Goal: Communication & Community: Answer question/provide support

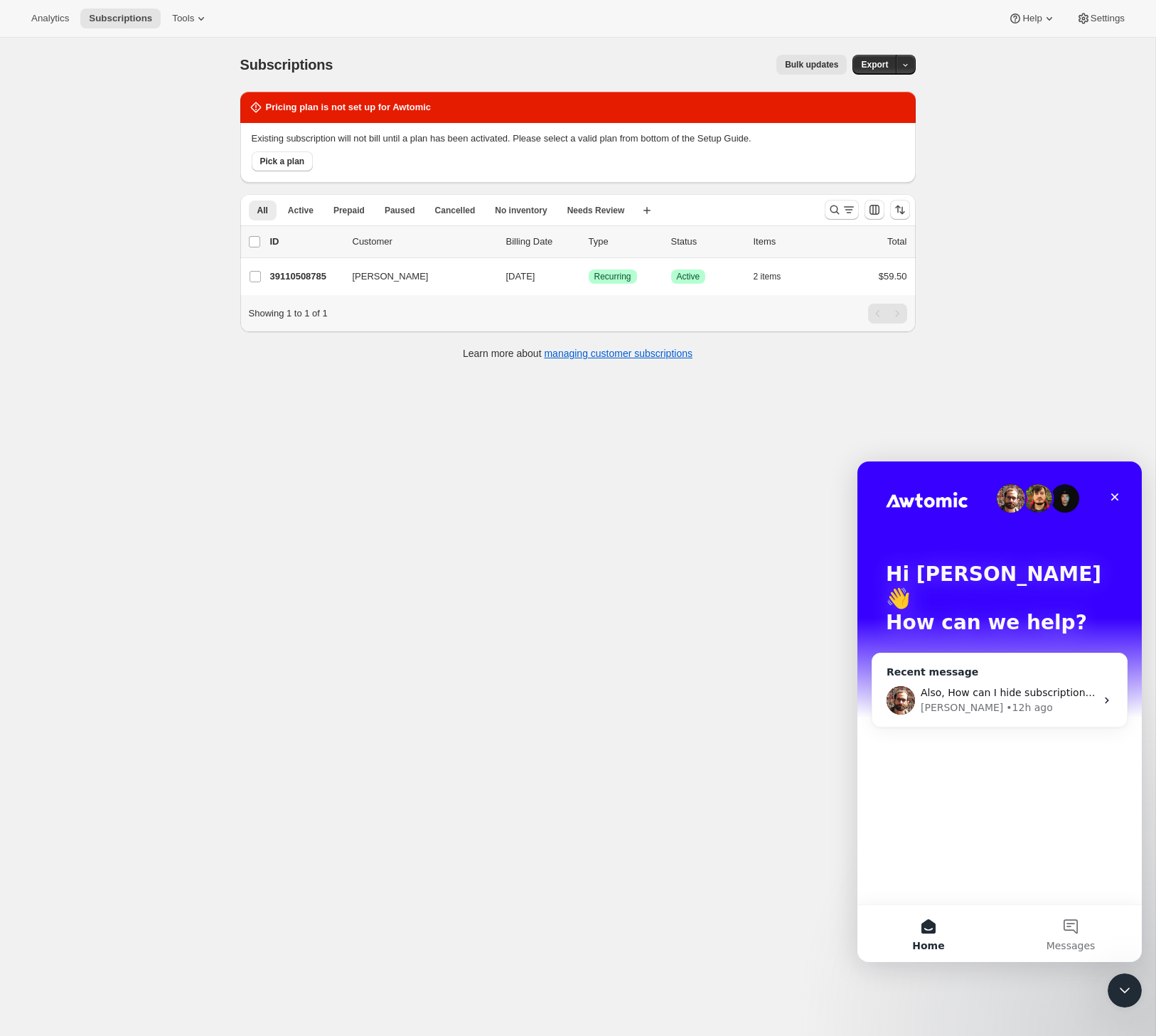
click at [1015, 687] on span "Also, How can I hide subscription widget from product form? I think I do not ne…" at bounding box center [1176, 692] width 511 height 12
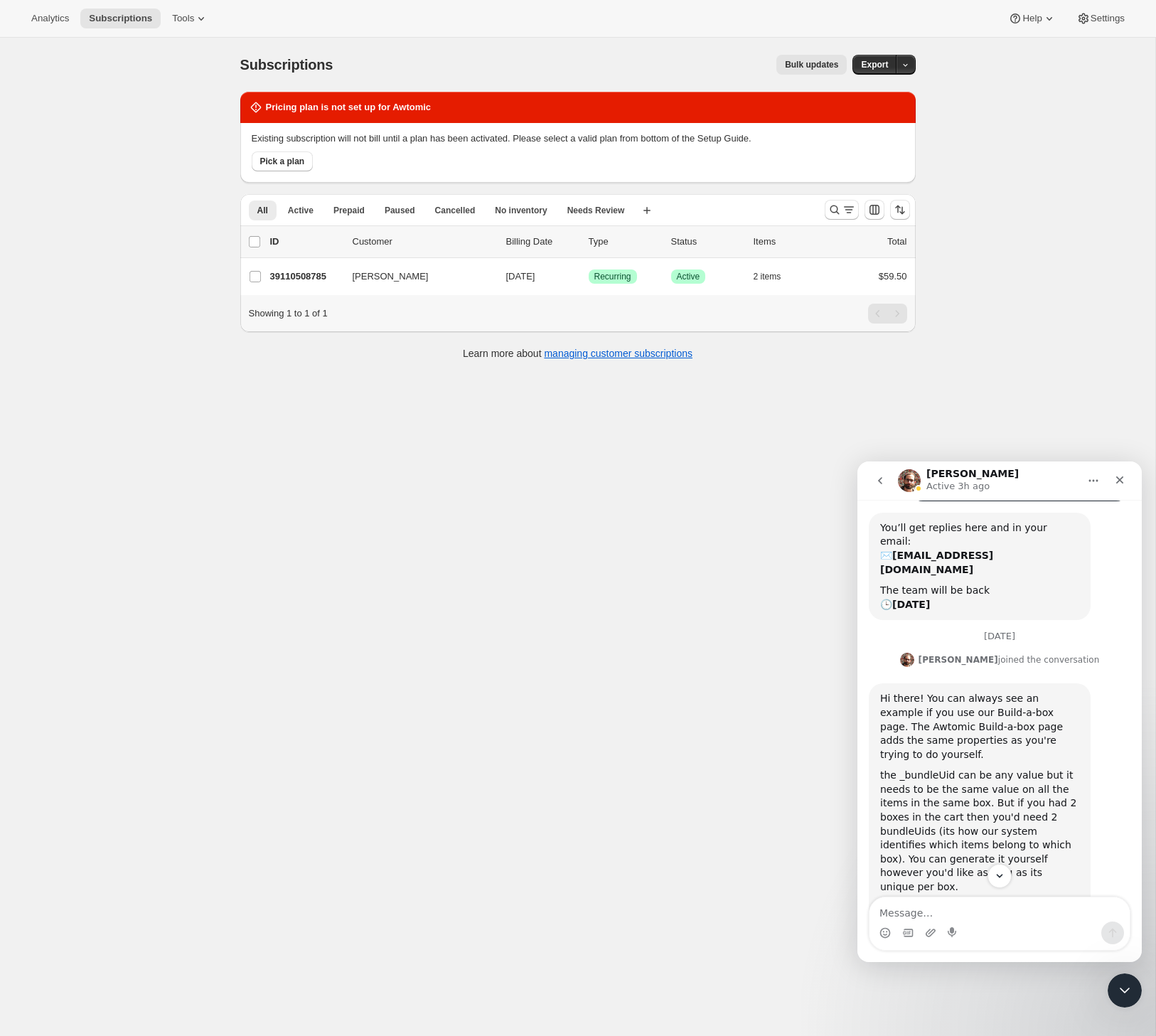
scroll to position [551, 0]
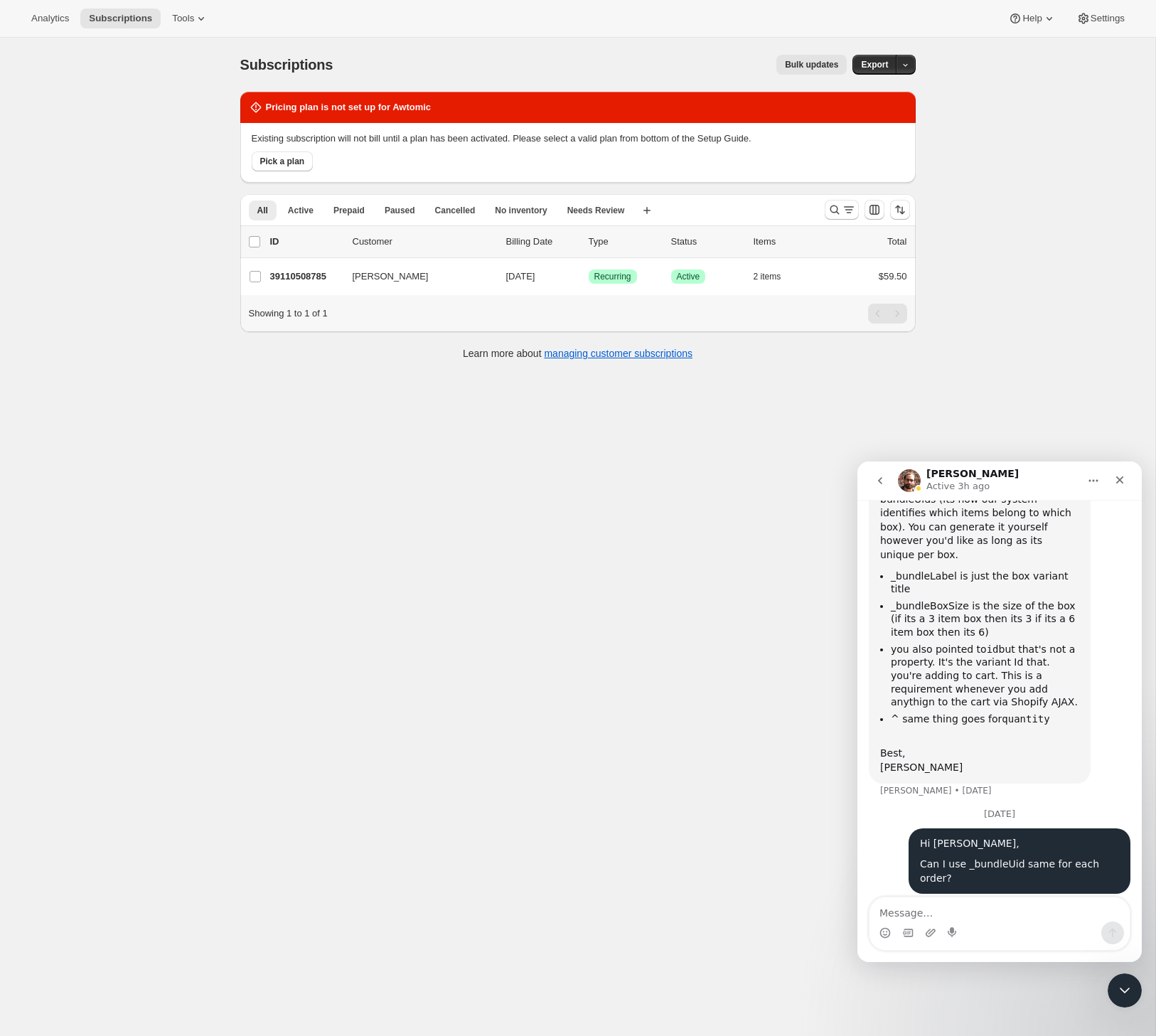
click at [1003, 913] on textarea "Message…" at bounding box center [1000, 909] width 260 height 24
type textarea "Any"
type textarea "?"
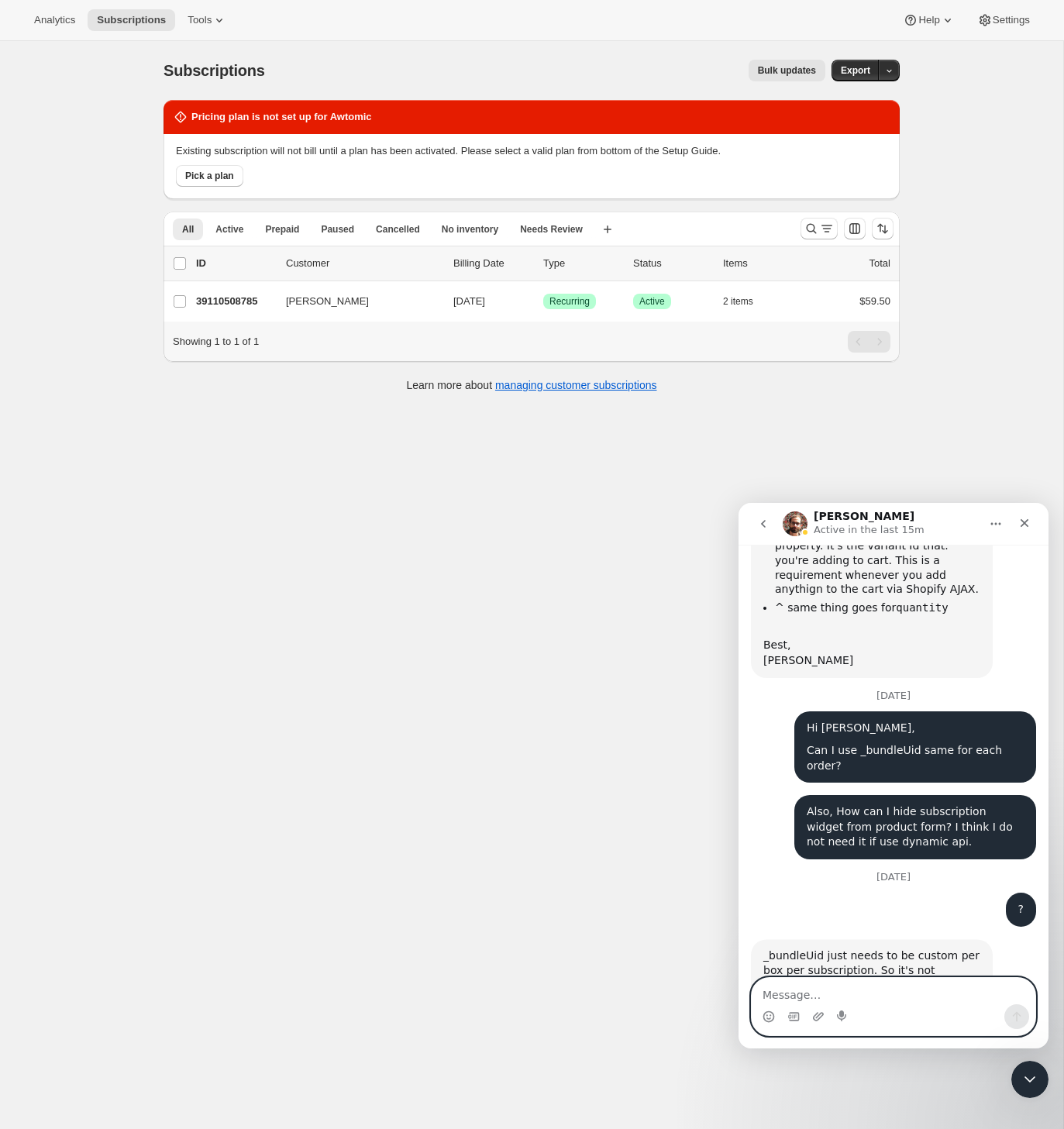
scroll to position [780, 0]
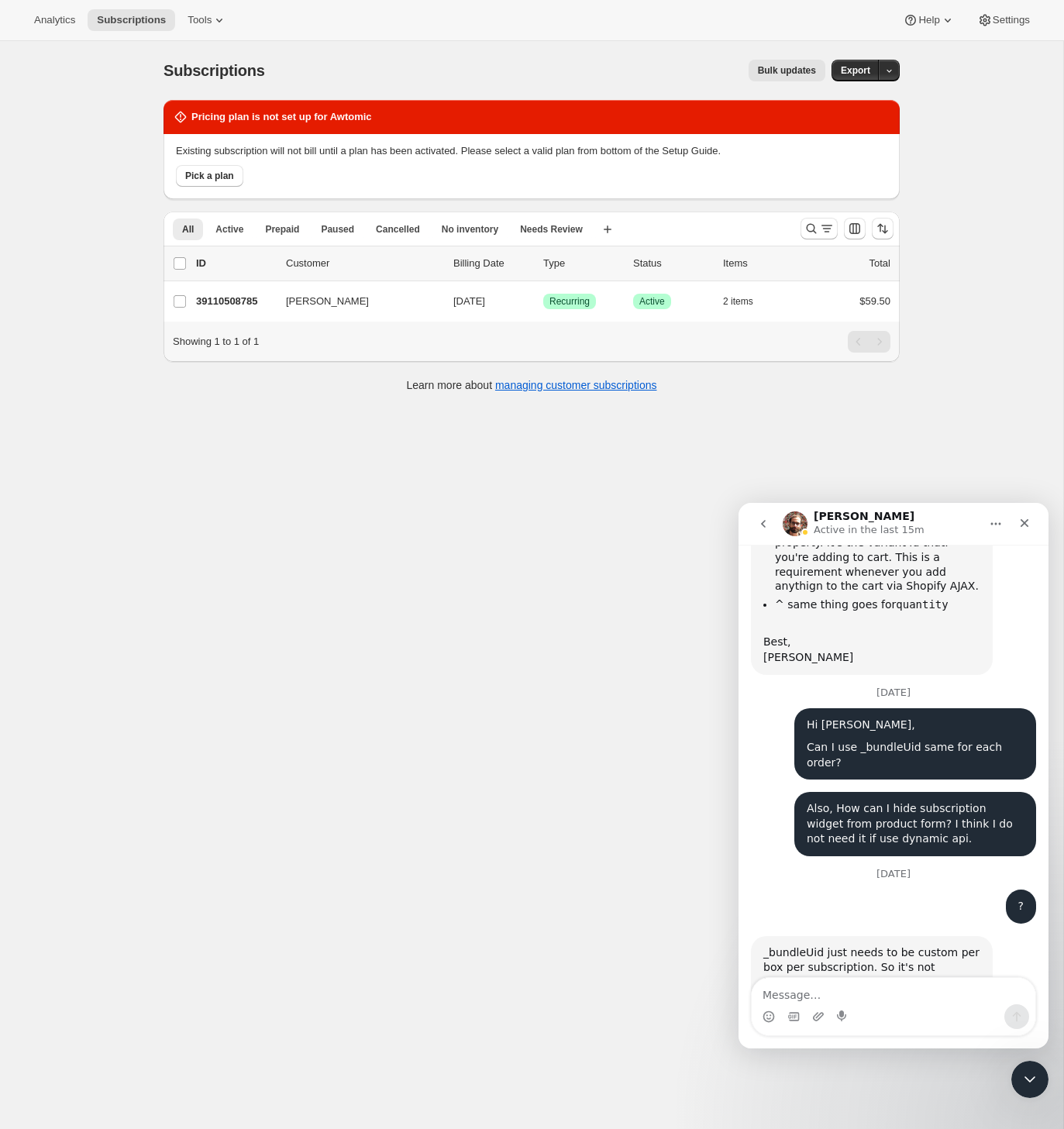
click at [867, 945] on div "_bundleUid just needs to be custom per box per subscription. So it's not impora…" at bounding box center [871, 968] width 217 height 45
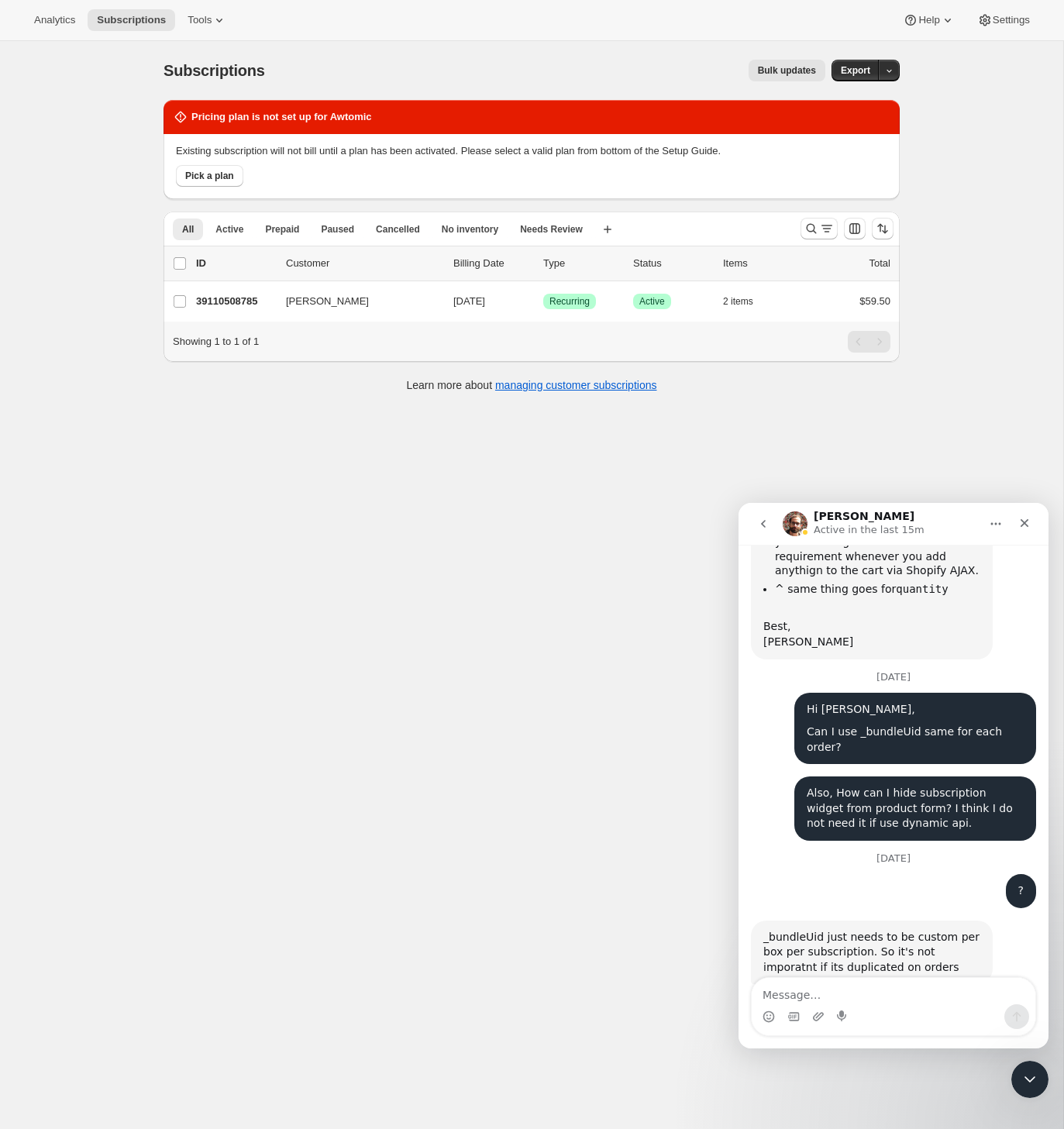
click at [888, 929] on div "_bundleUid just needs to be custom per box per subscription. So it's not impora…" at bounding box center [871, 952] width 217 height 45
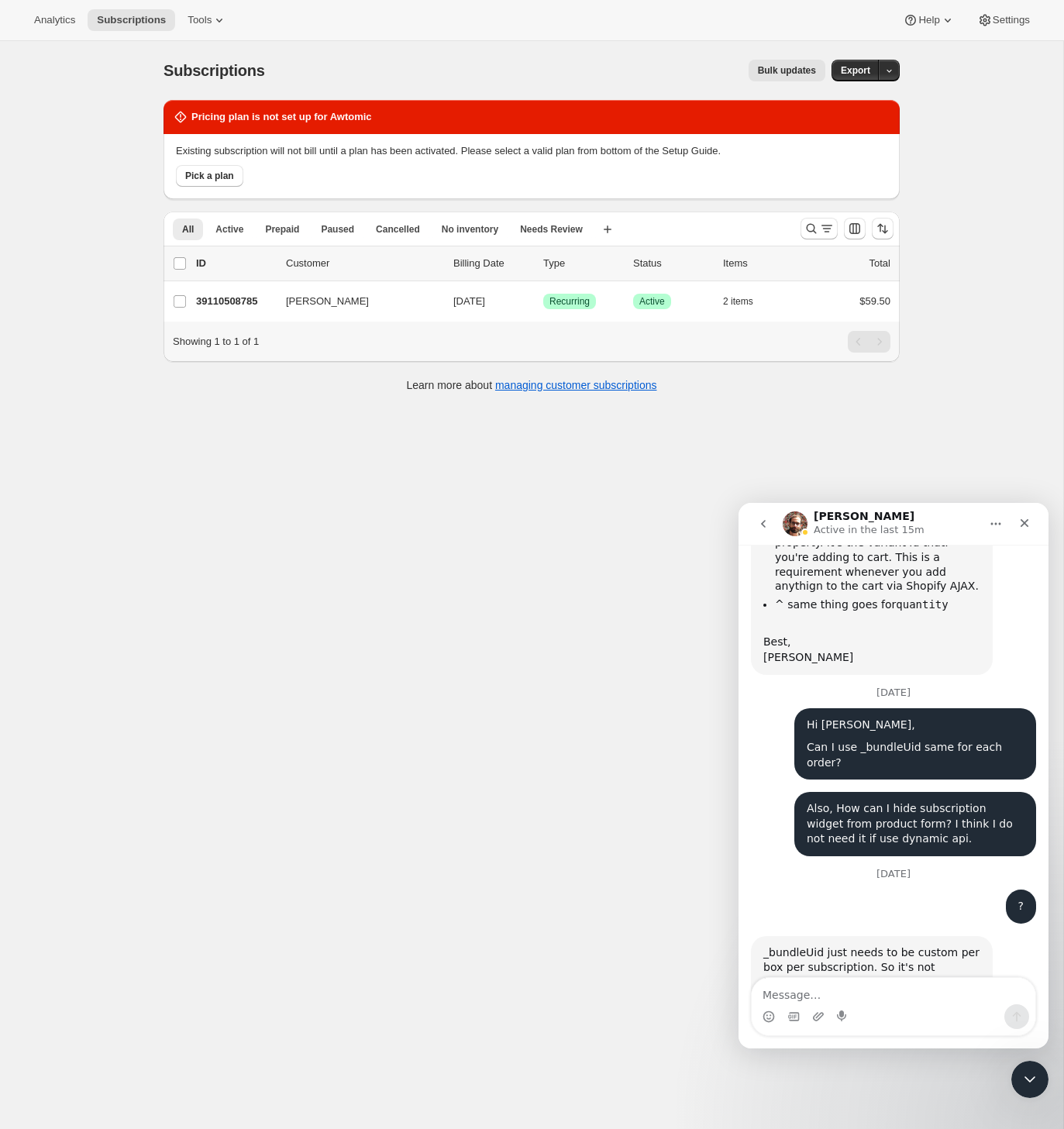
click at [897, 945] on div "_bundleUid just needs to be custom per box per subscription. So it's not impora…" at bounding box center [871, 968] width 217 height 45
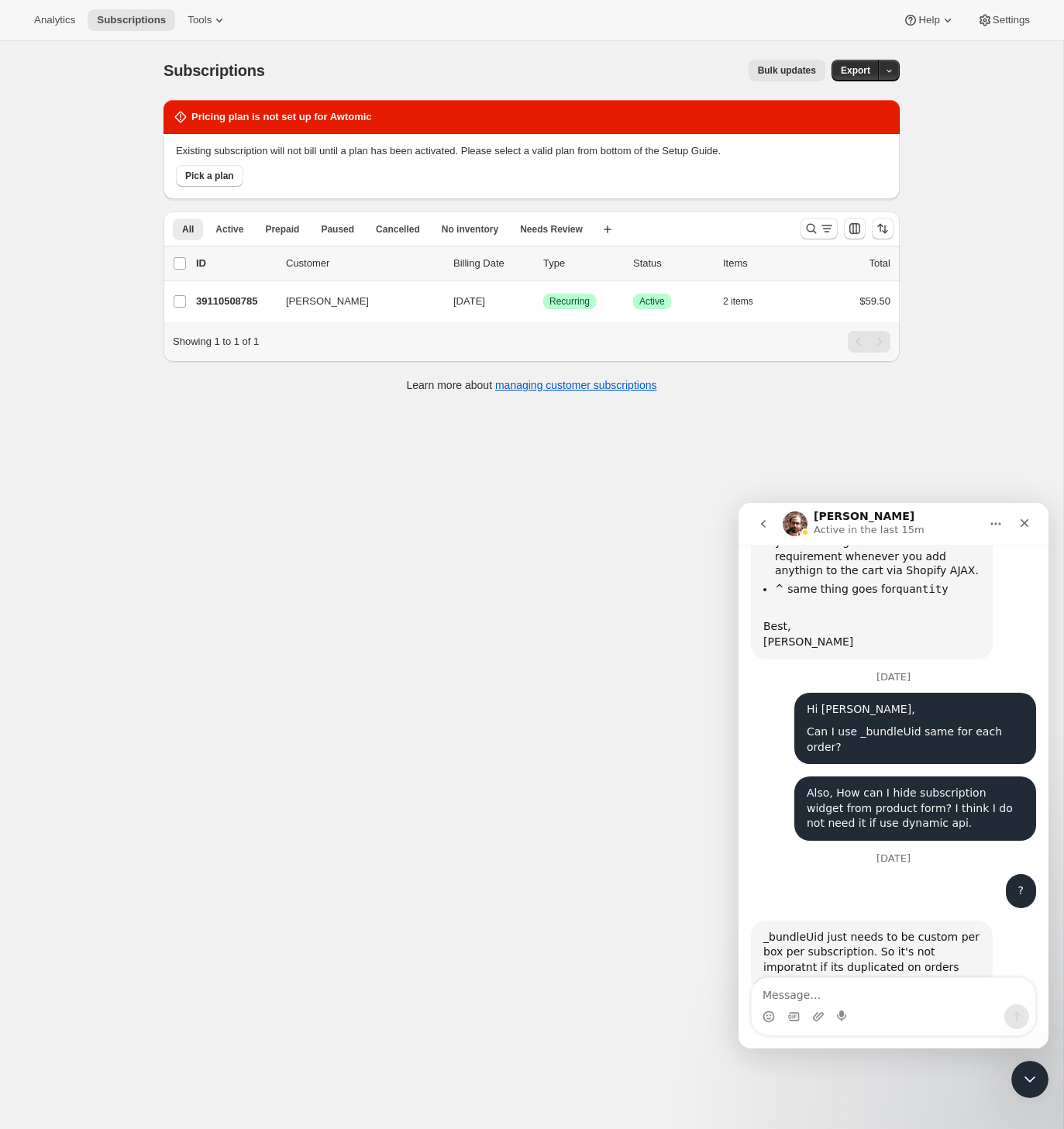
click at [896, 929] on div "_bundleUid just needs to be custom per box per subscription. So it's not impora…" at bounding box center [871, 952] width 217 height 45
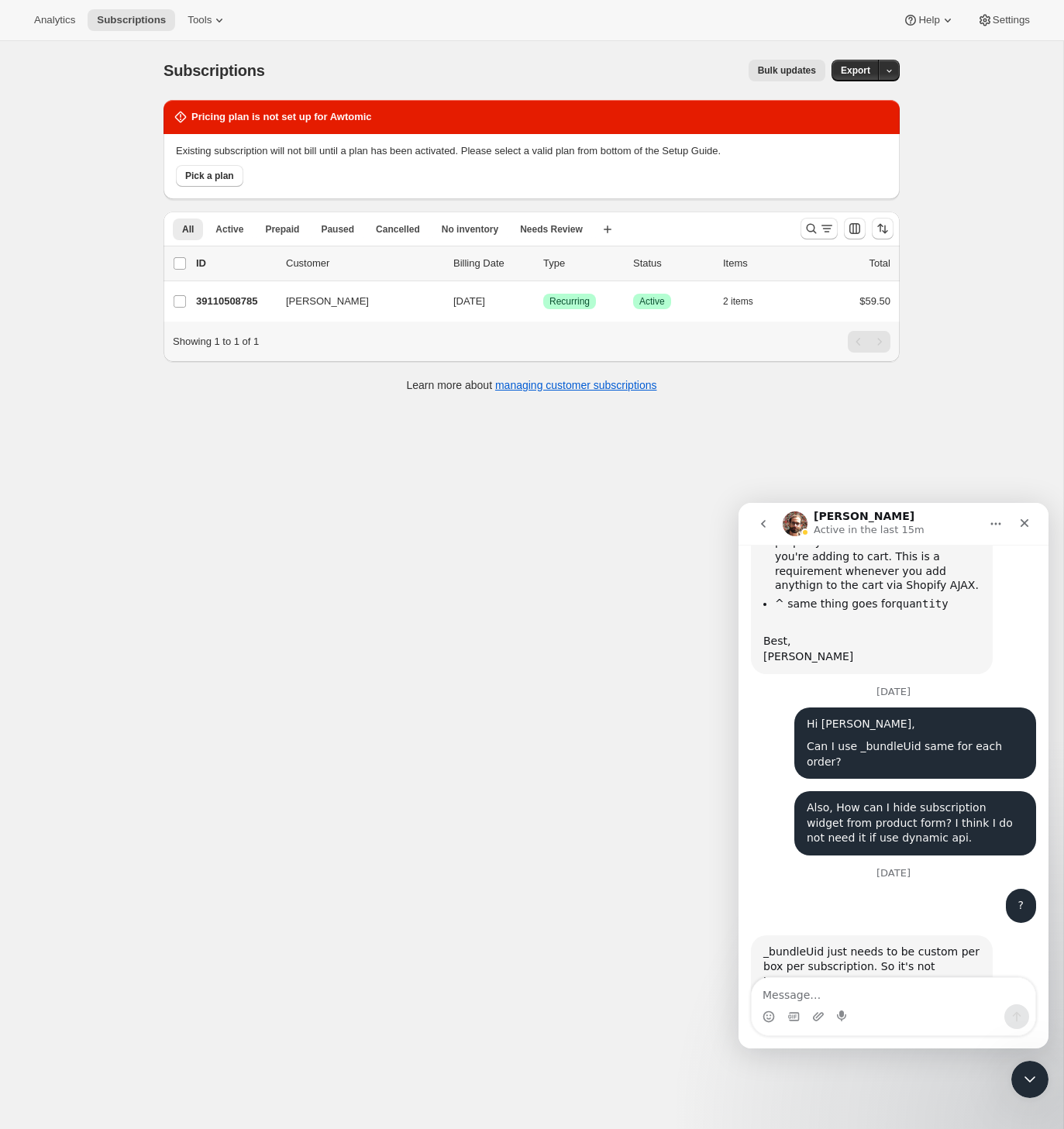
scroll to position [780, 0]
drag, startPoint x: 940, startPoint y: 928, endPoint x: 767, endPoint y: 930, distance: 173.0
click at [767, 1001] on div "You could hide the widget with CSS [PERSON_NAME] • 14m ago" at bounding box center [857, 1018] width 215 height 34
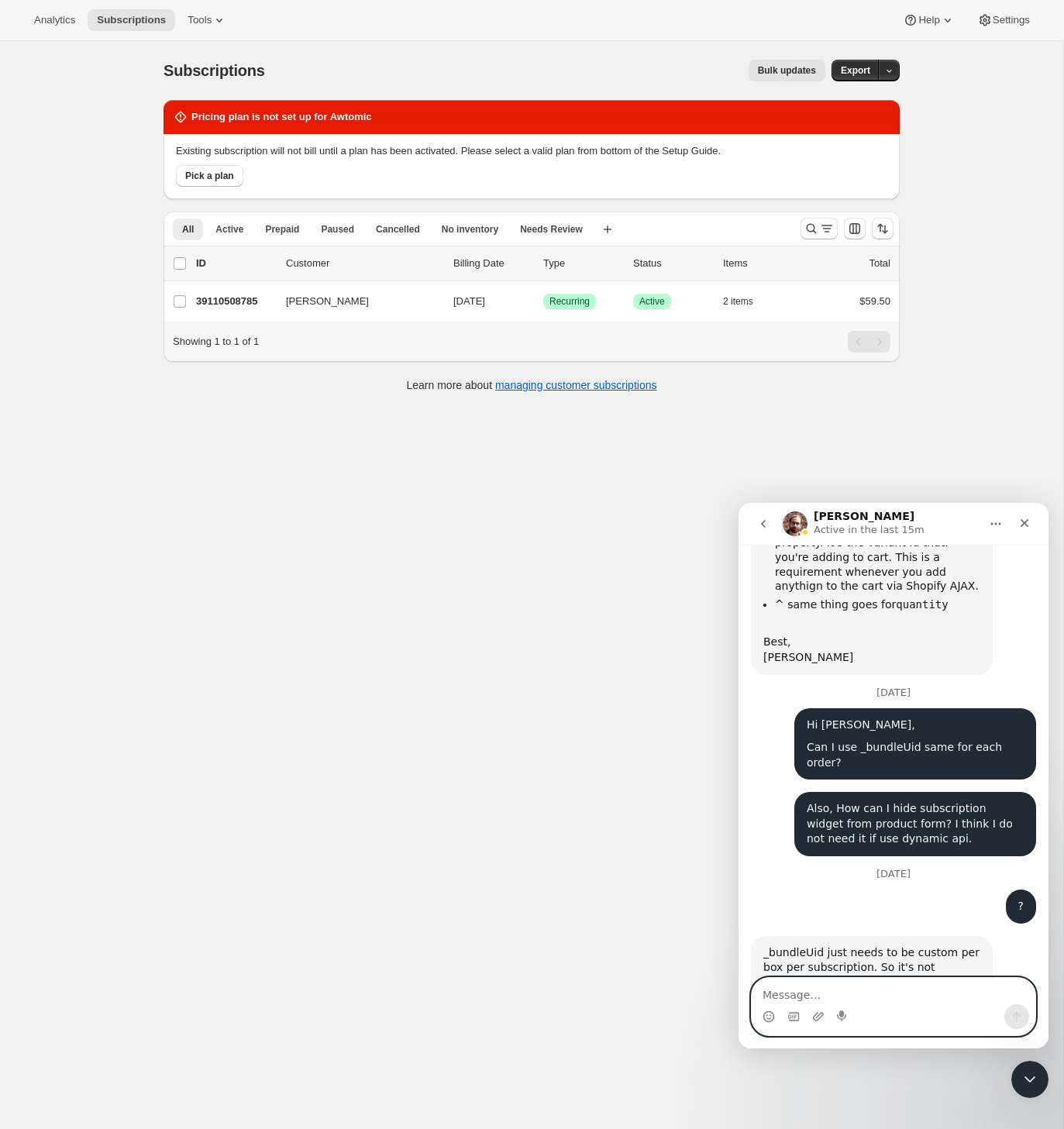
click at [862, 988] on textarea "Message…" at bounding box center [893, 990] width 283 height 27
type textarea "But"
type textarea "I"
type textarea "F"
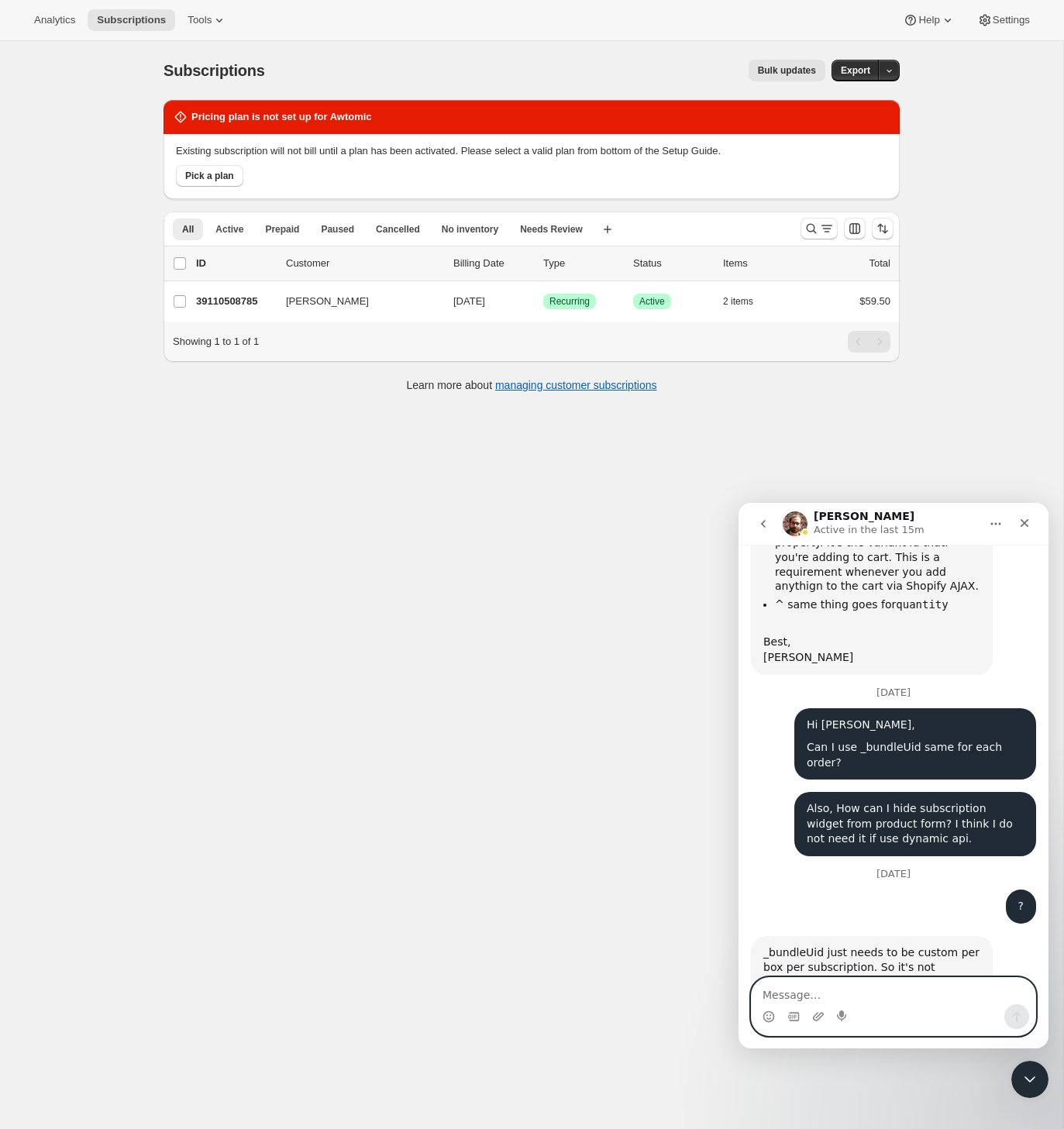
type textarea "I"
click at [829, 995] on textarea "I hide it but add to card button will still" at bounding box center [893, 990] width 283 height 27
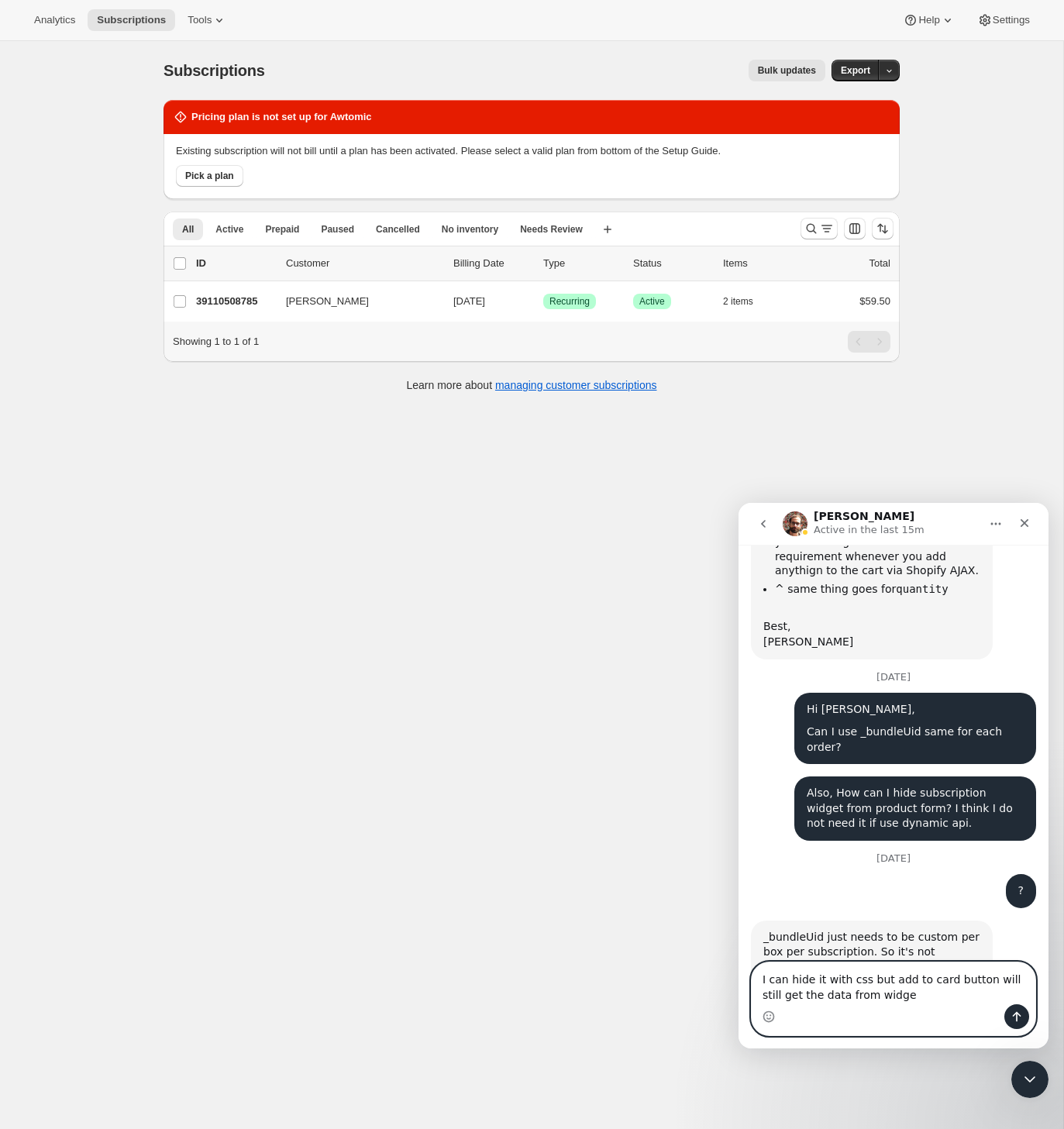
type textarea "I can hide it with css but add to card button will still get the data from widg…"
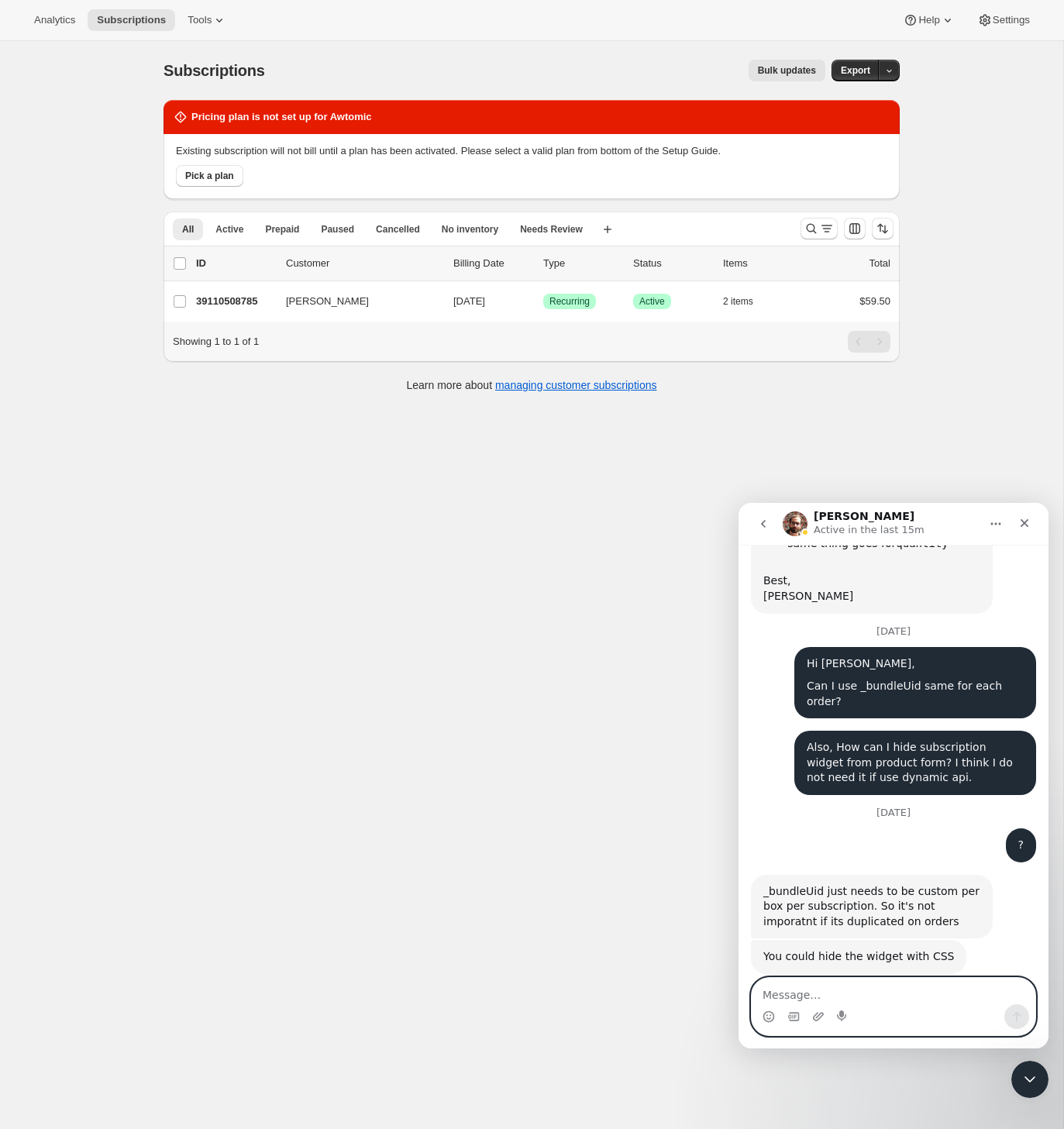
type textarea "s"
drag, startPoint x: 819, startPoint y: 801, endPoint x: 762, endPoint y: 801, distance: 57.0
click at [763, 884] on div "_bundleUid just needs to be custom per box per subscription. So it's not impora…" at bounding box center [871, 907] width 217 height 45
copy div "_bundleUid"
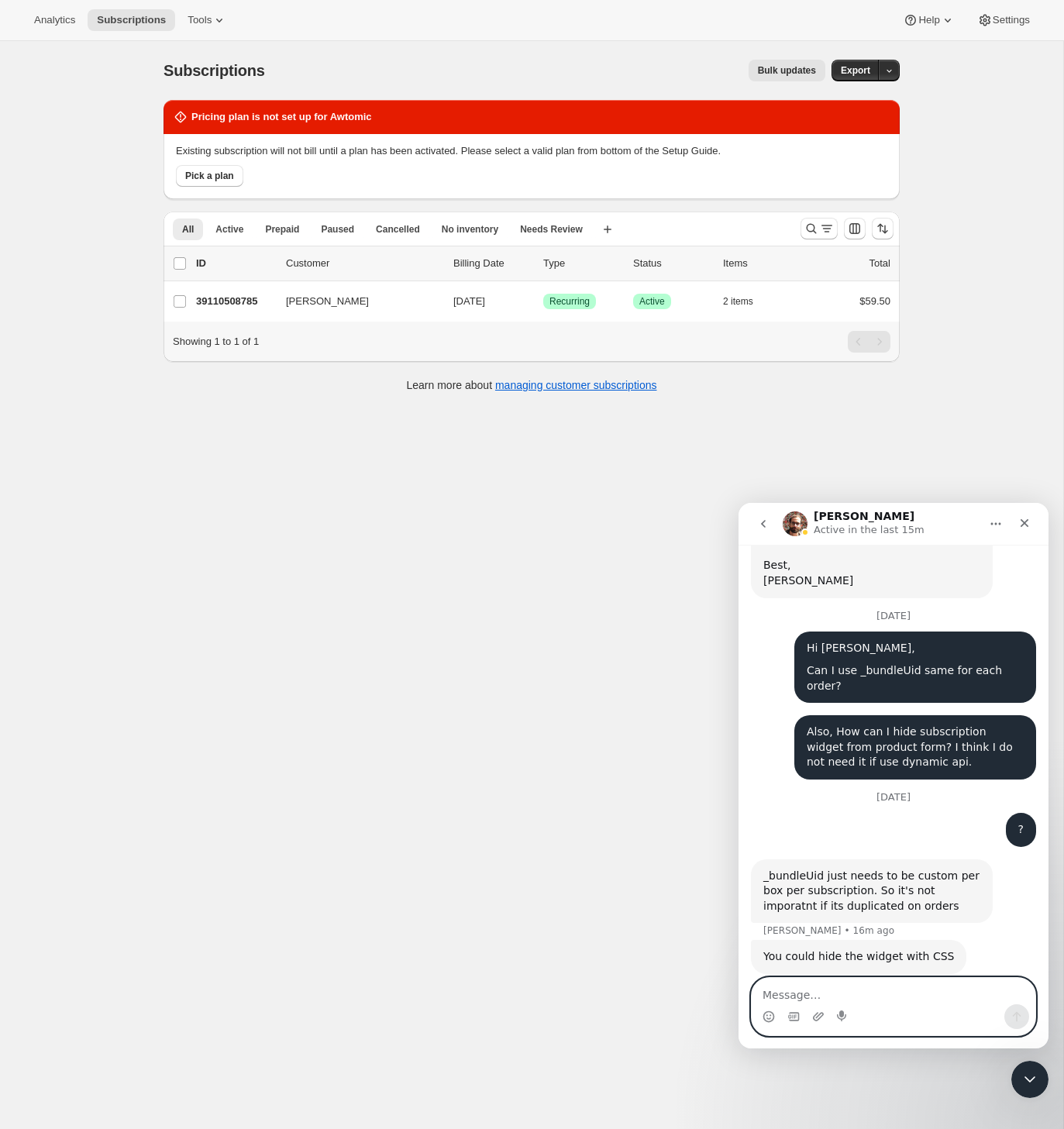
click at [828, 987] on textarea "Message…" at bounding box center [893, 990] width 283 height 27
paste textarea "_bundleUid"
drag, startPoint x: 832, startPoint y: 999, endPoint x: 974, endPoint y: 1002, distance: 142.0
click at [967, 1001] on textarea "_bundleUid - could be some" at bounding box center [893, 990] width 283 height 27
click at [950, 996] on textarea "_bundleUid - if we are going to have oly one" at bounding box center [893, 990] width 283 height 27
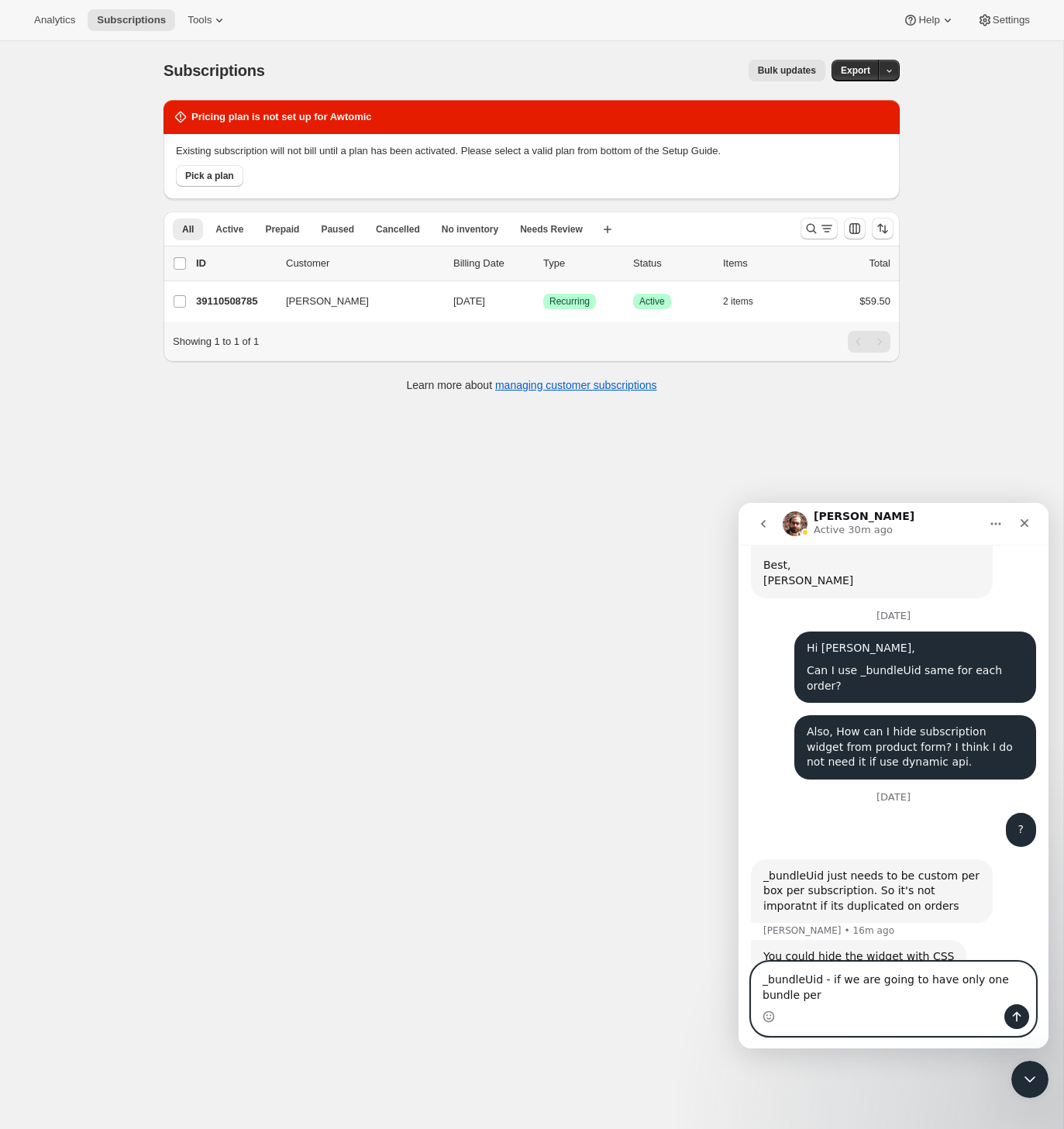
scroll to position [872, 0]
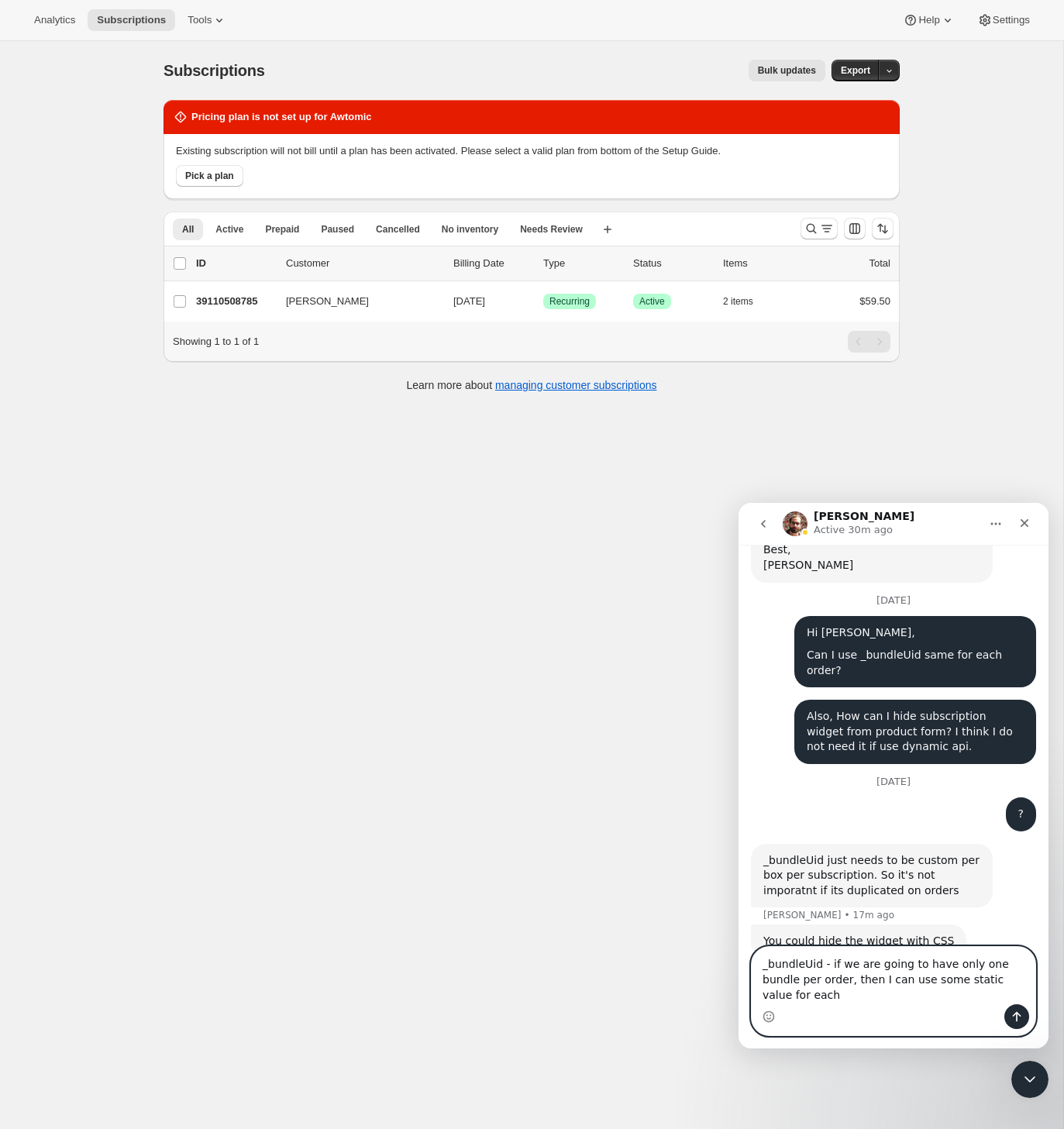
click at [955, 991] on textarea "_bundleUid - if we are going to have only one bundle per order, then I can use …" at bounding box center [893, 976] width 283 height 57
click at [805, 986] on textarea "_bundleUid - if we are going to have only one bundle per order, then I can use …" at bounding box center [893, 976] width 283 height 57
drag, startPoint x: 978, startPoint y: 990, endPoint x: 1024, endPoint y: 989, distance: 46.0
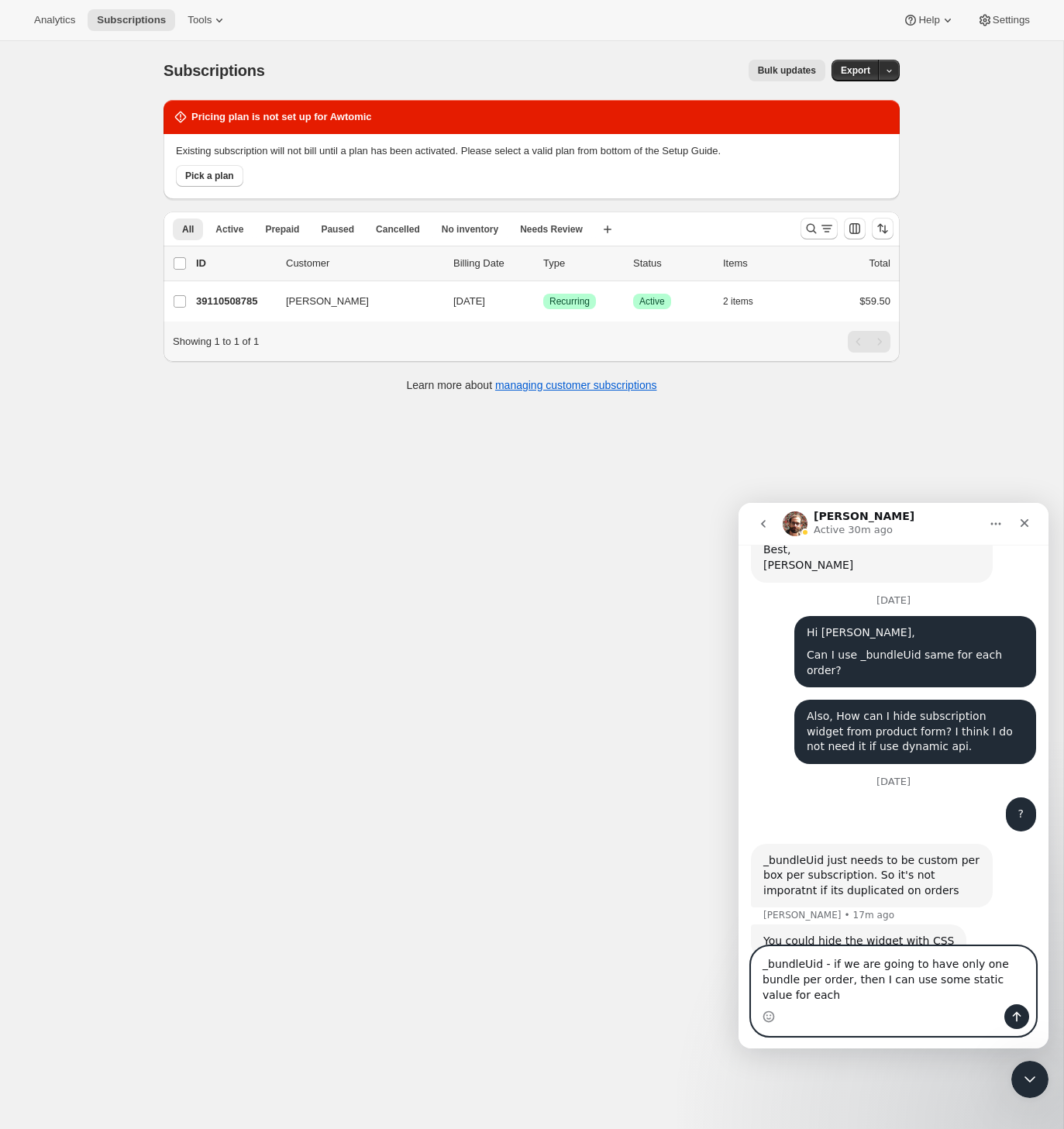
click at [1024, 990] on textarea "_bundleUid - if we are going to have only one bundle per order, then I can use …" at bounding box center [893, 976] width 283 height 57
paste textarea "_bundleUid"
type textarea "_bundleUid - if we are going to have only one bundle per order, then I can use …"
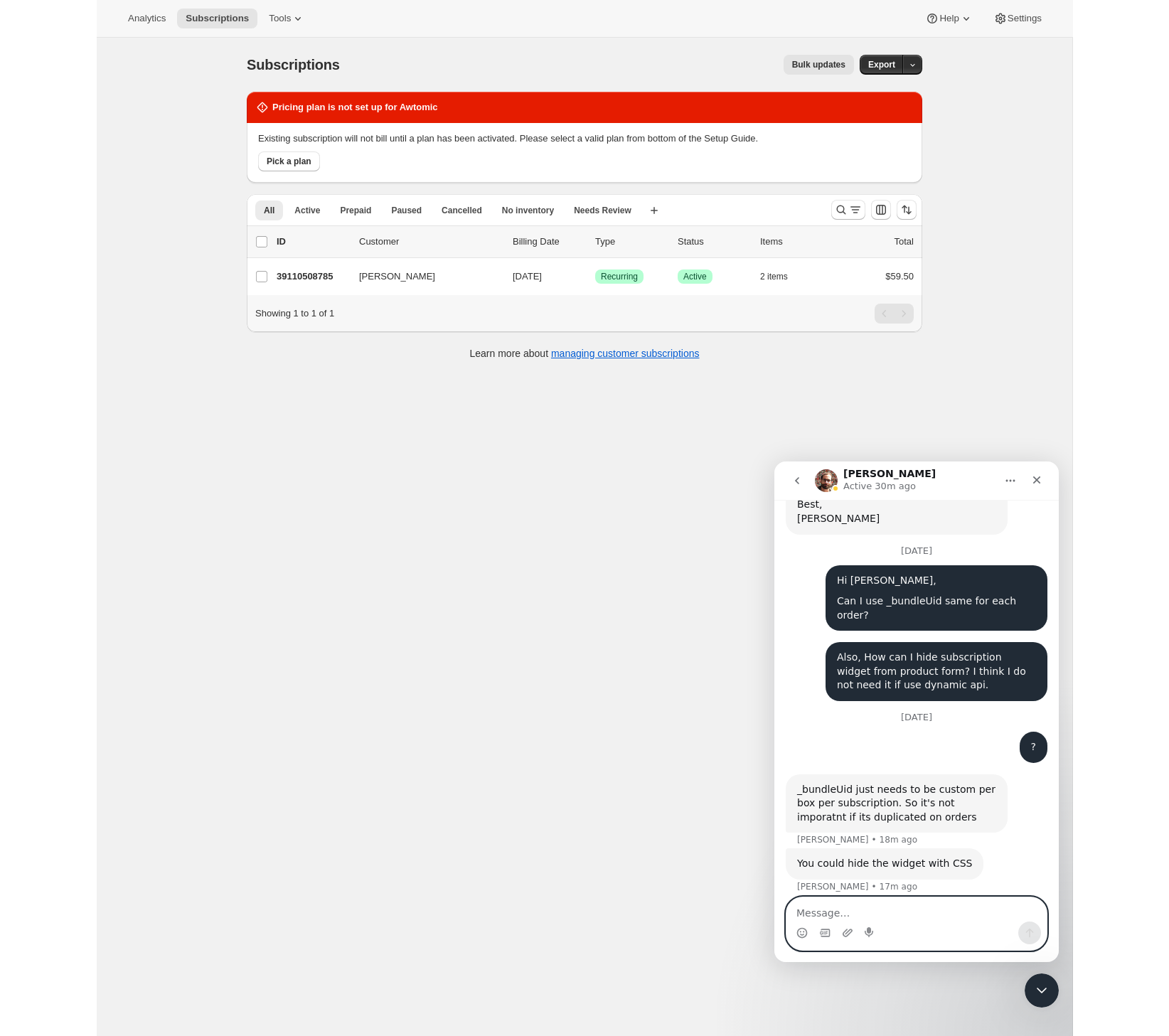
scroll to position [846, 0]
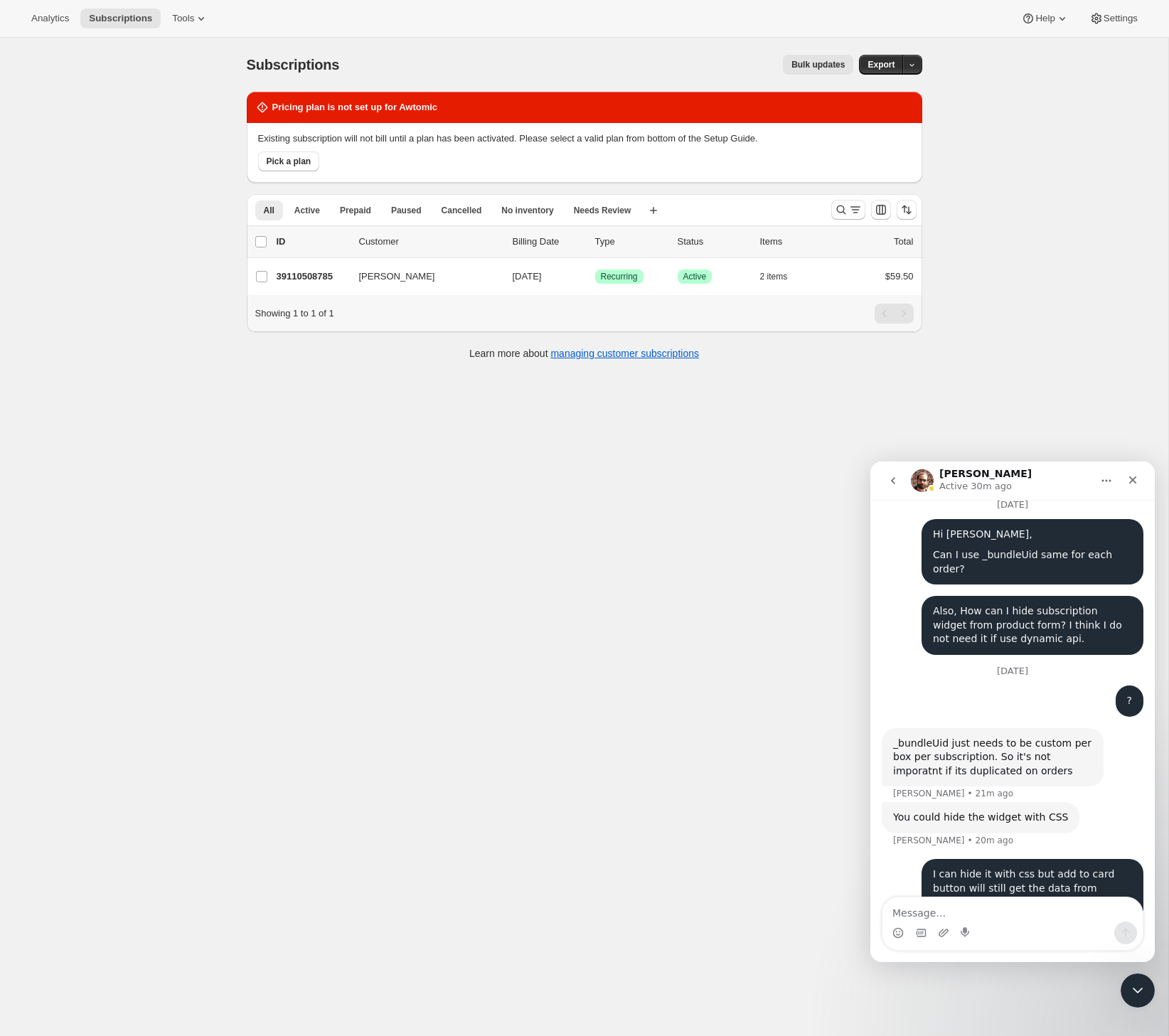
click at [1118, 6] on div "Analytics Subscriptions Tools Help Settings" at bounding box center [584, 19] width 1169 height 38
click at [1117, 16] on span "Settings" at bounding box center [1121, 18] width 34 height 12
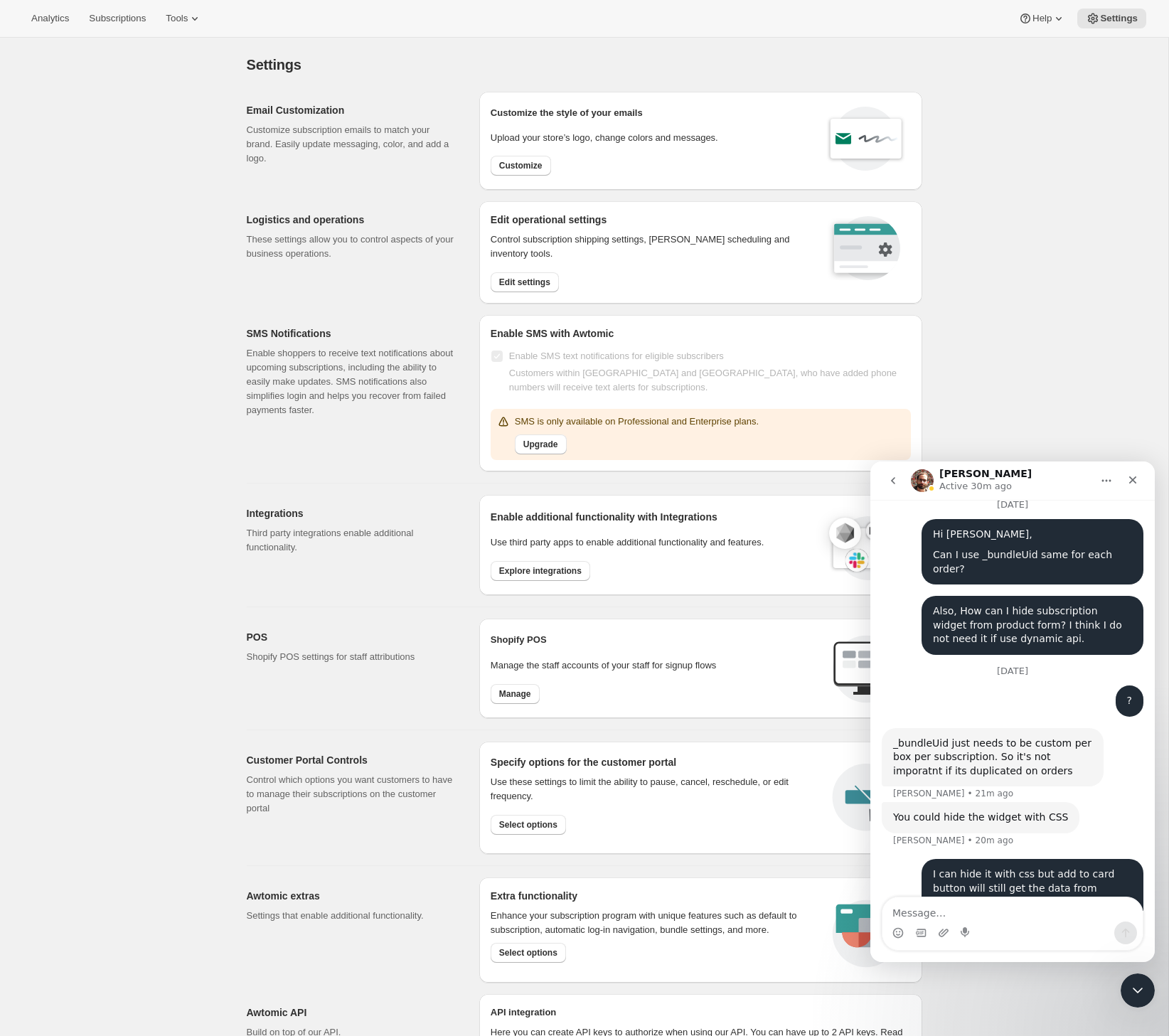
scroll to position [101, 0]
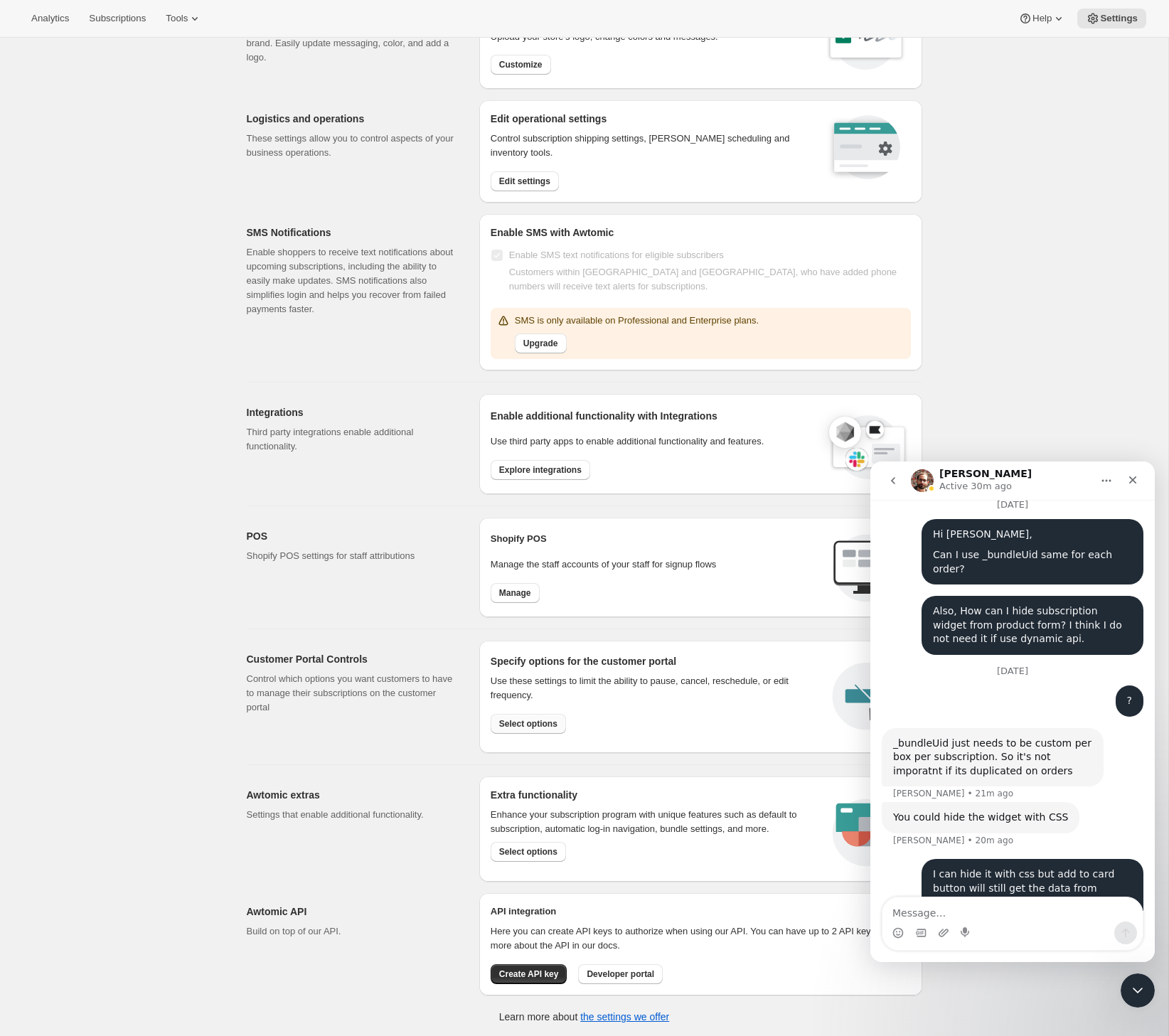
click at [530, 725] on span "Select options" at bounding box center [528, 724] width 59 height 12
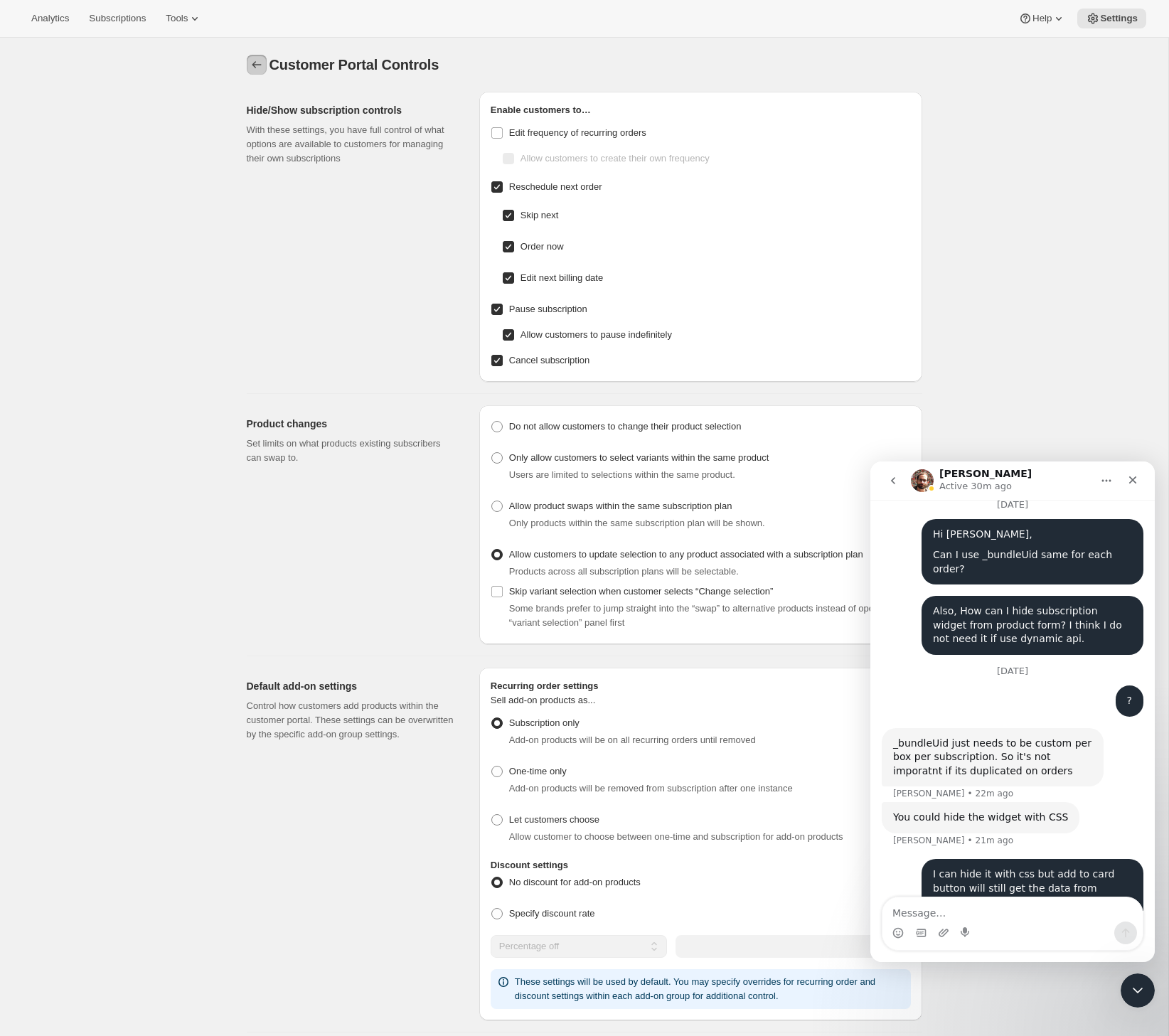
click at [251, 58] on button "Settings" at bounding box center [256, 65] width 20 height 20
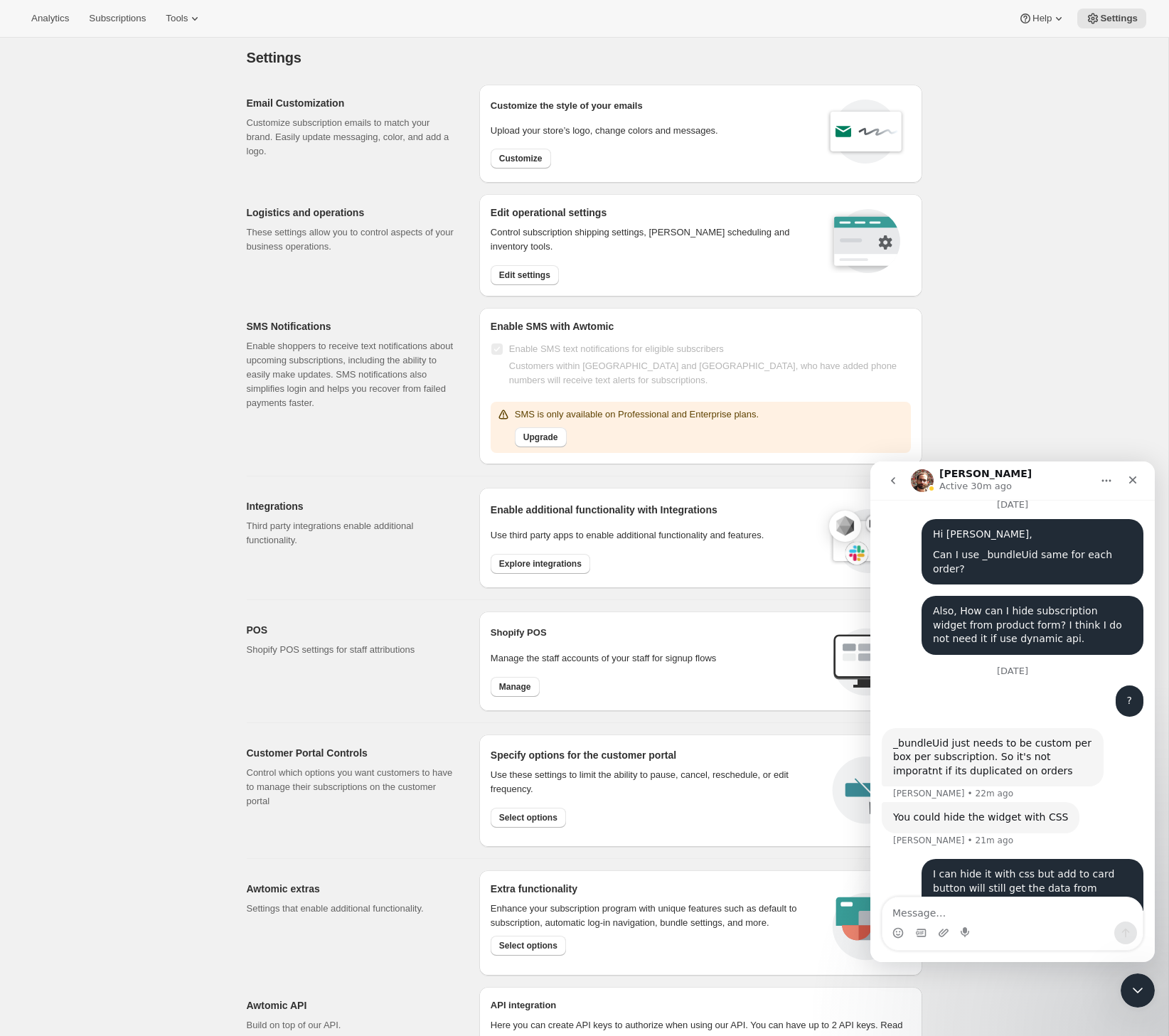
scroll to position [101, 0]
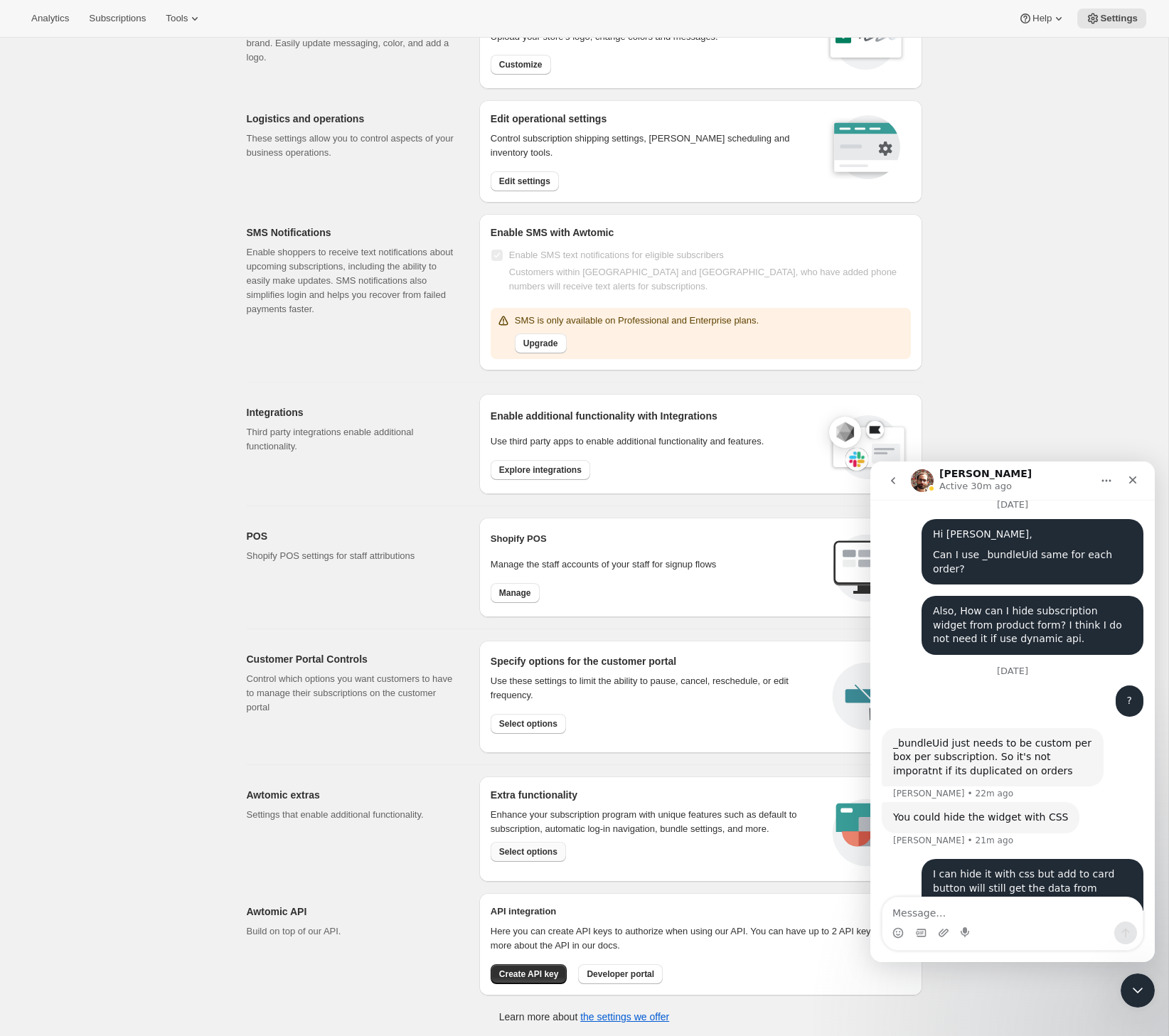
click at [543, 848] on span "Select options" at bounding box center [528, 852] width 59 height 12
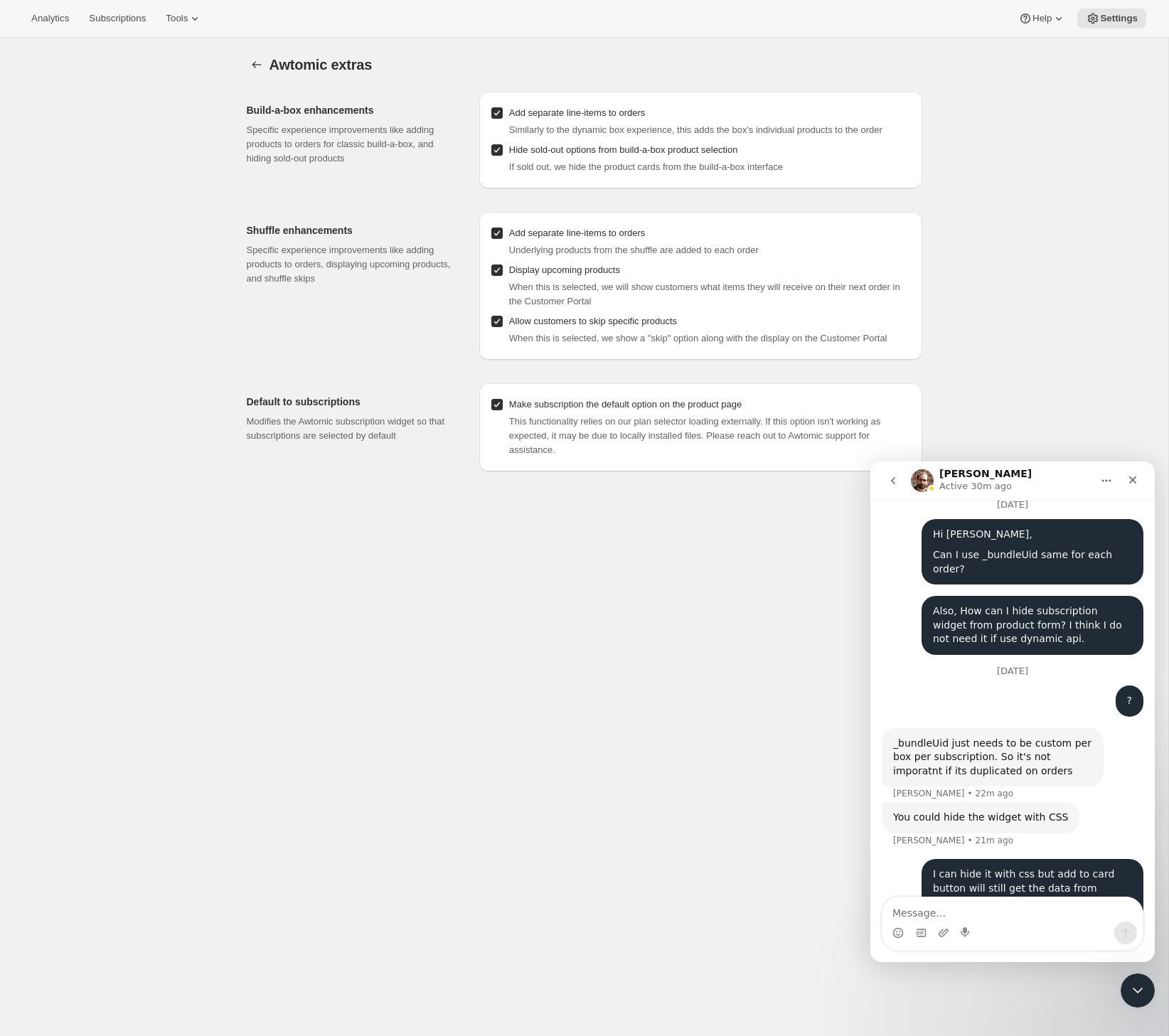
click at [539, 410] on span "Make subscription the default option on the product page" at bounding box center [626, 404] width 233 height 11
click at [503, 411] on input "Make subscription the default option on the product page" at bounding box center [496, 404] width 12 height 12
checkbox input "false"
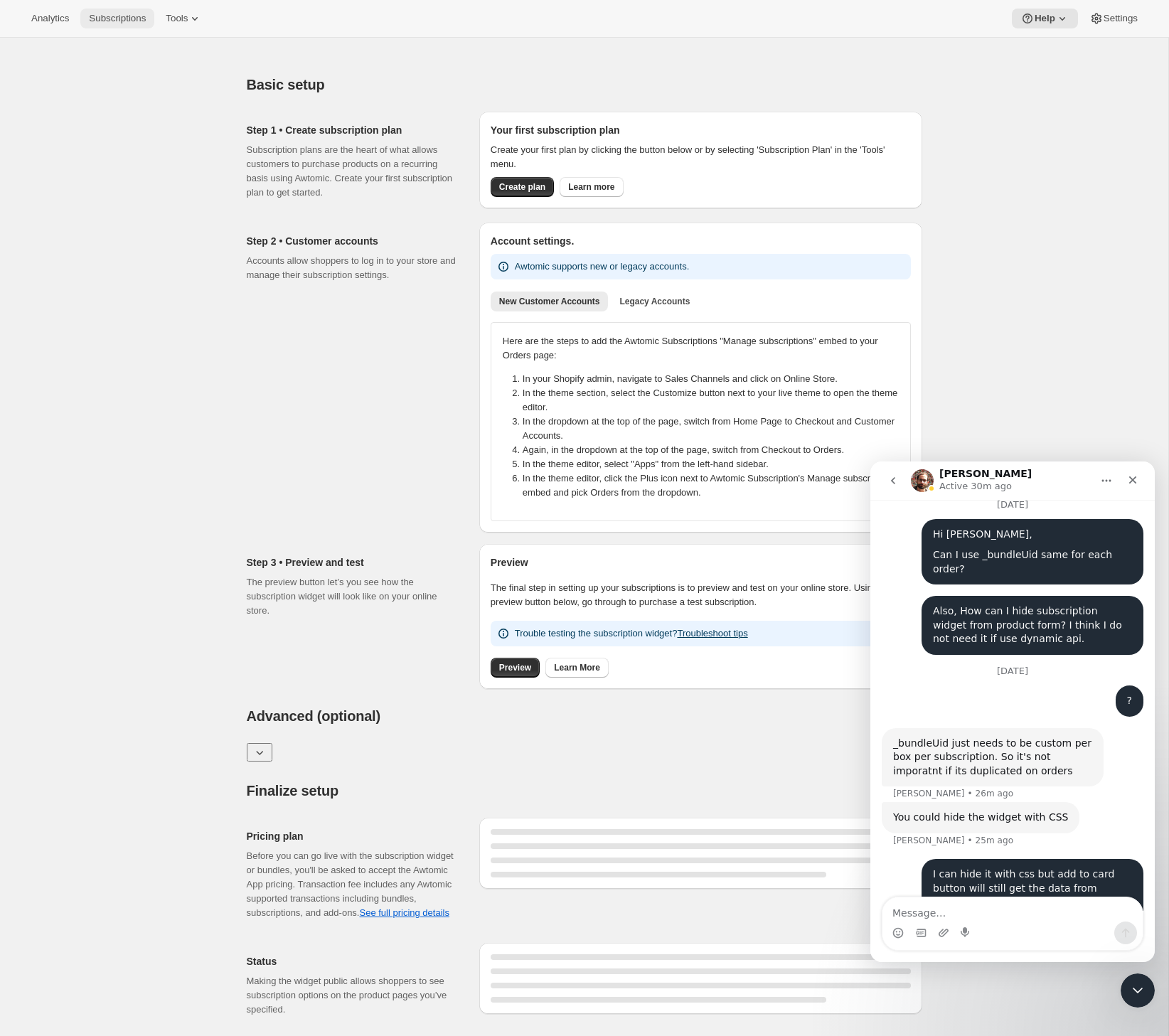
click at [141, 25] on button "Subscriptions" at bounding box center [117, 18] width 74 height 20
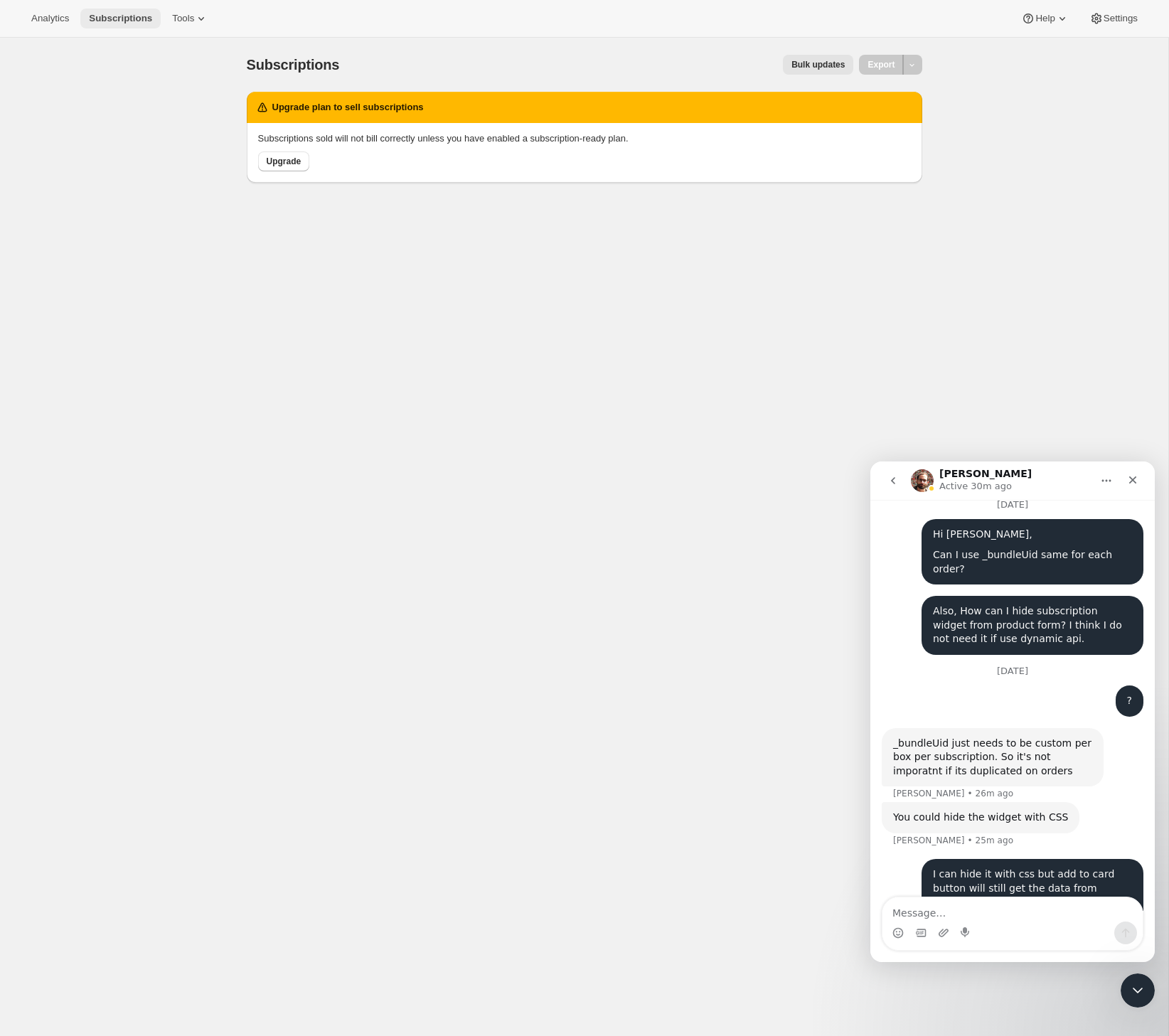
click at [147, 21] on span "Subscriptions" at bounding box center [120, 18] width 63 height 12
click at [194, 25] on button "Tools" at bounding box center [190, 18] width 53 height 20
click at [162, 55] on button "Subscription Plans" at bounding box center [190, 47] width 153 height 23
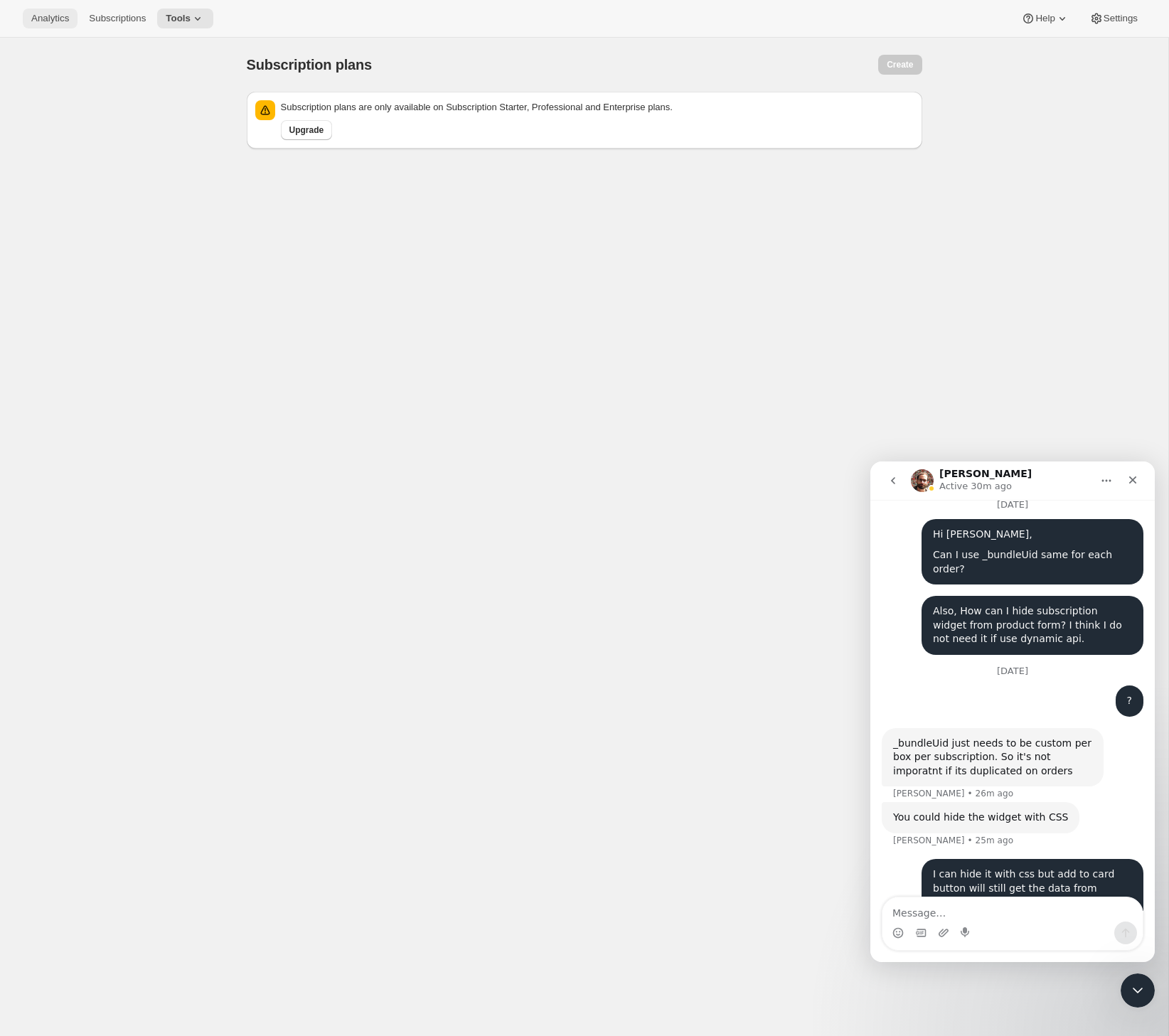
click at [50, 16] on span "Analytics" at bounding box center [51, 18] width 38 height 12
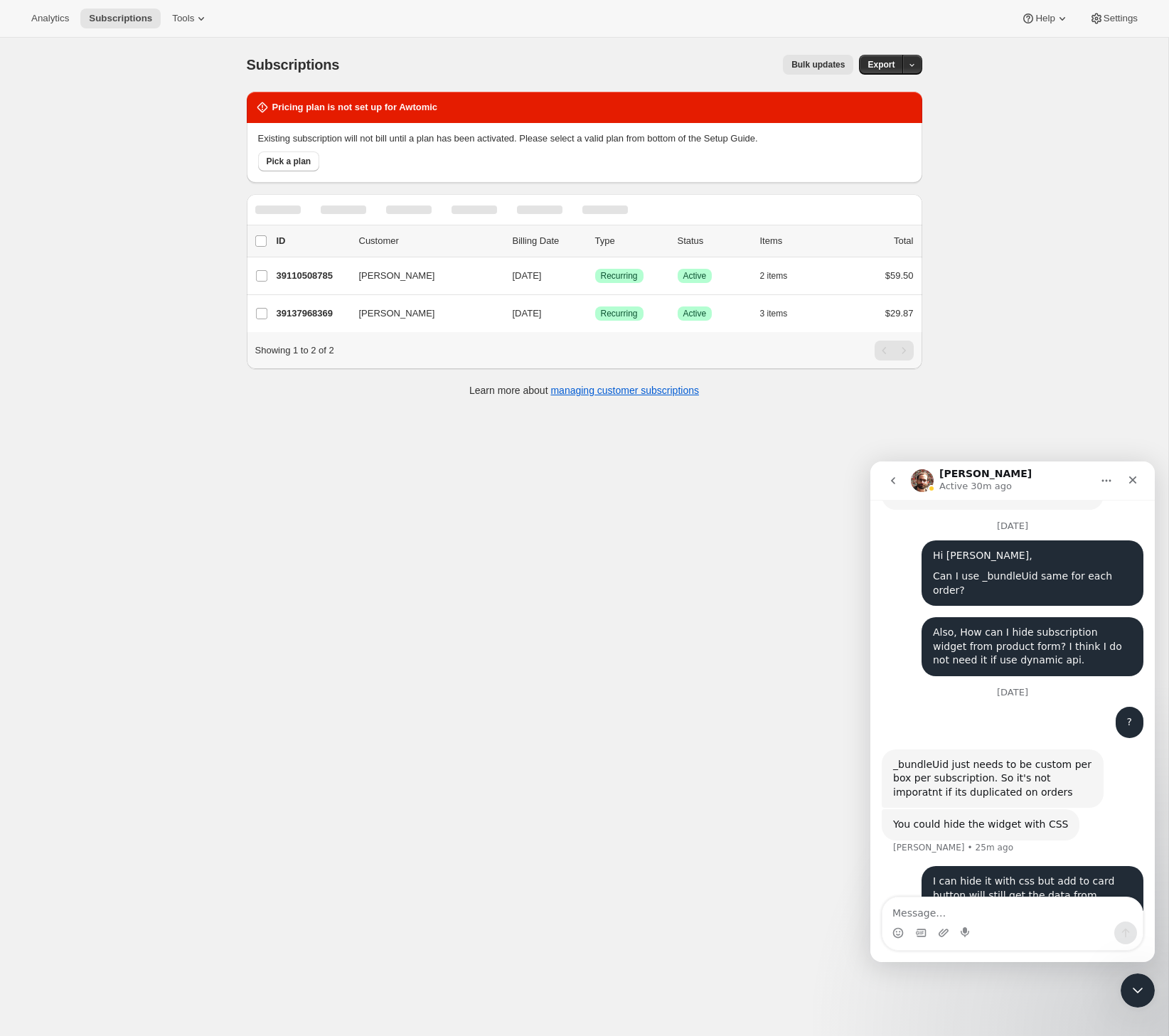
scroll to position [833, 0]
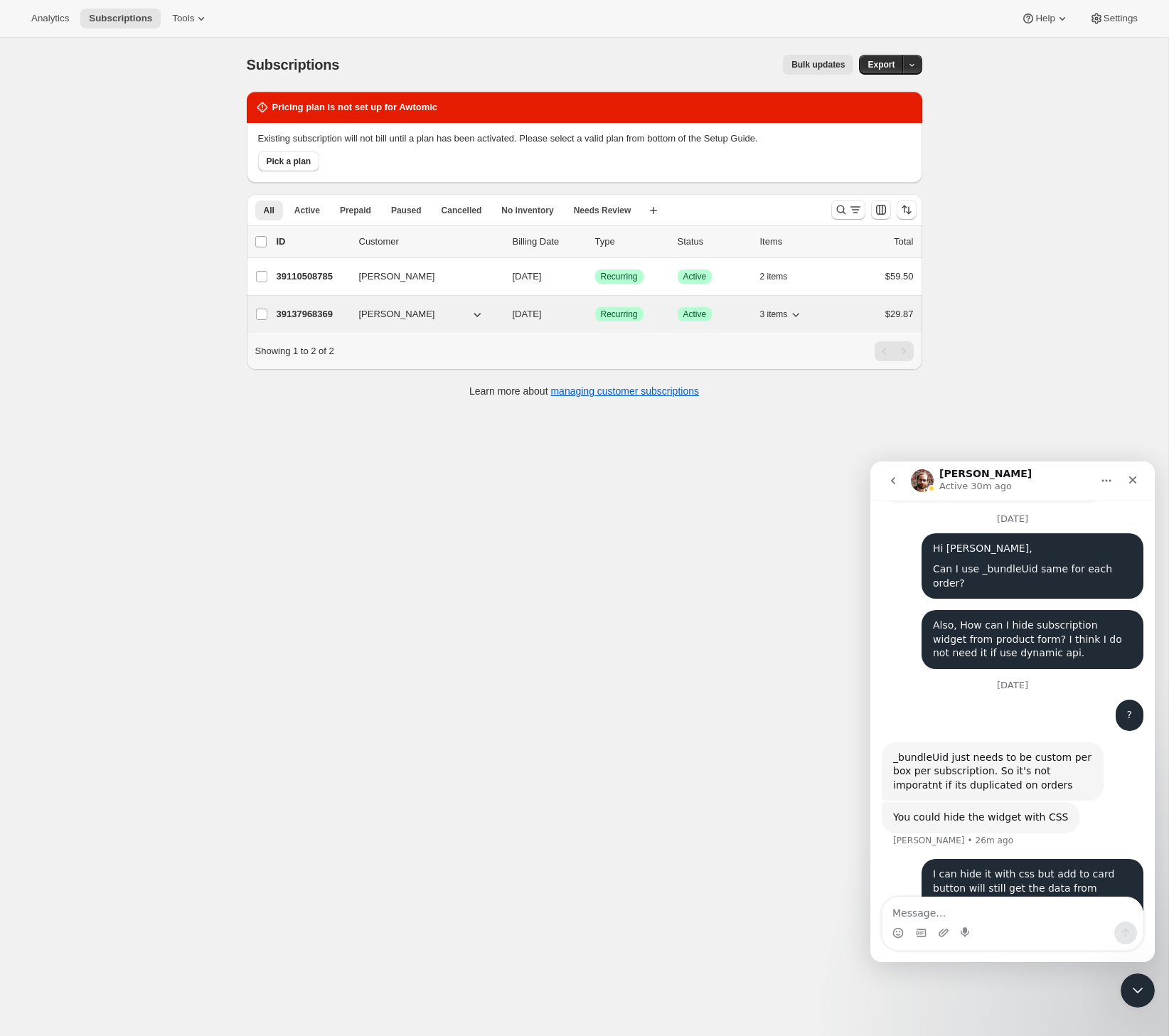
click at [319, 311] on p "39137968369" at bounding box center [311, 314] width 71 height 14
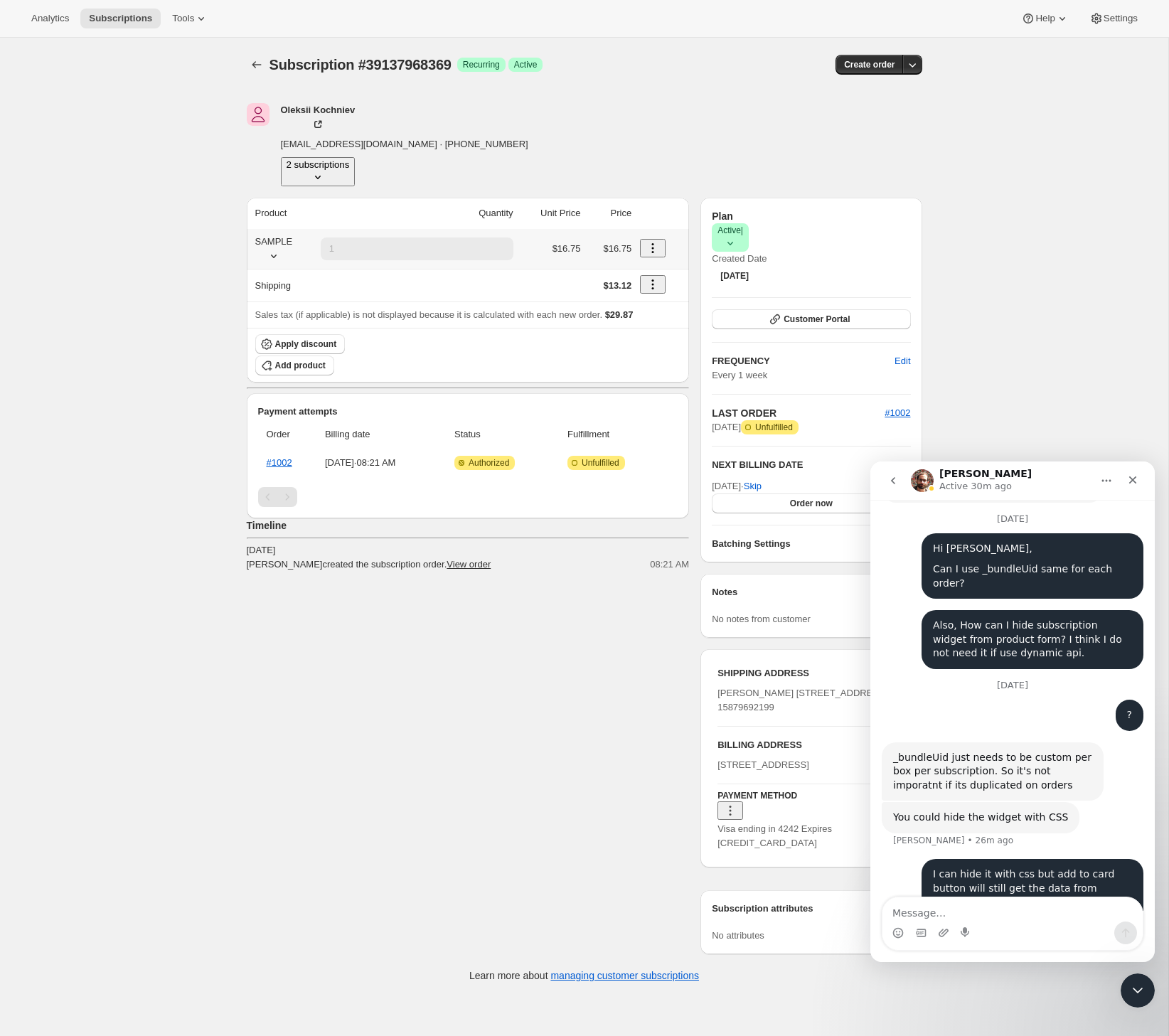
click at [281, 249] on icon at bounding box center [274, 256] width 14 height 14
click at [476, 519] on div "Timeline" at bounding box center [468, 525] width 443 height 14
click at [312, 235] on div "SAMPLE" at bounding box center [283, 249] width 57 height 29
click at [281, 249] on icon at bounding box center [274, 256] width 14 height 14
click at [276, 254] on icon at bounding box center [274, 256] width 5 height 4
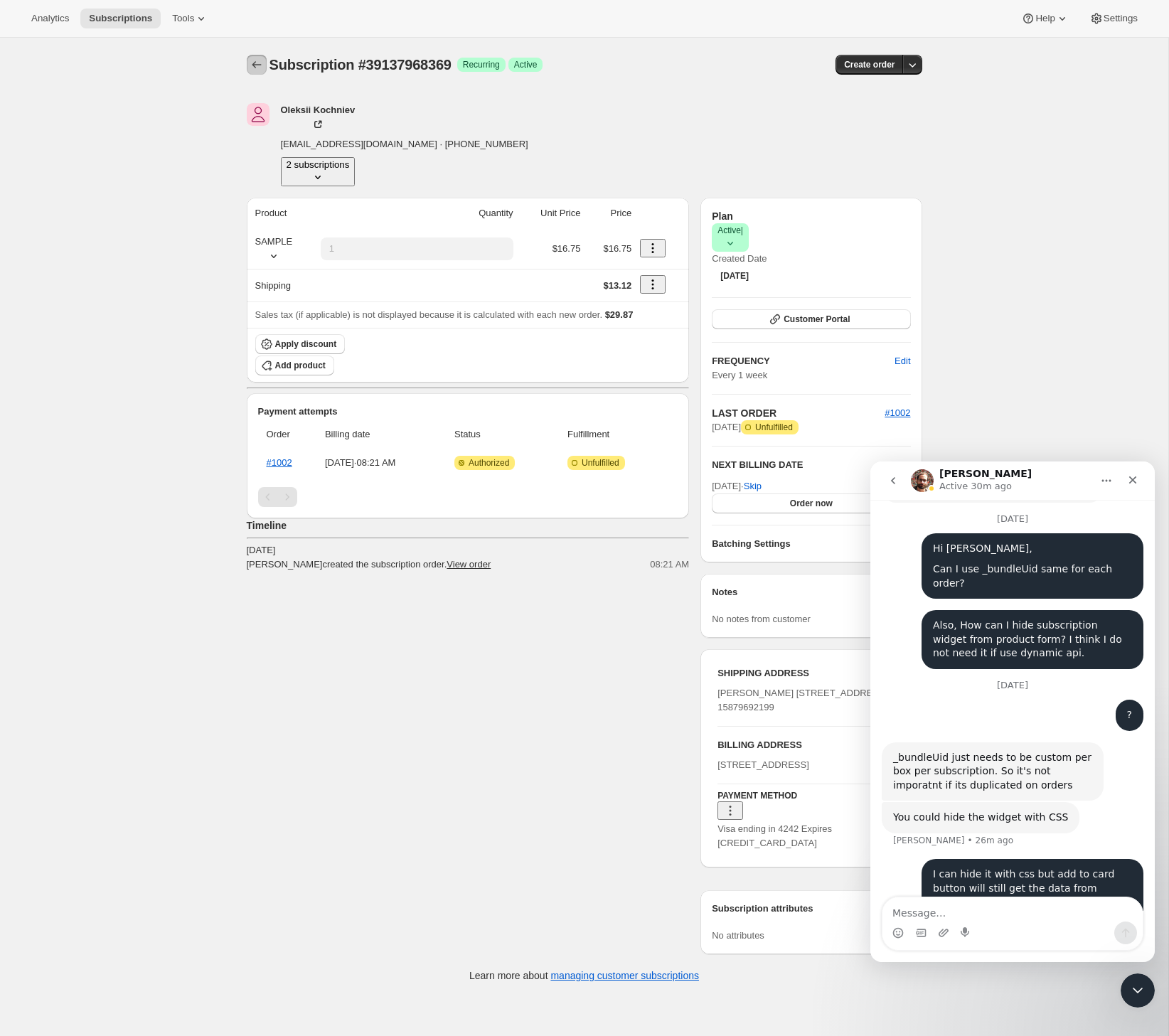
click at [253, 69] on icon "Subscriptions" at bounding box center [257, 65] width 14 height 14
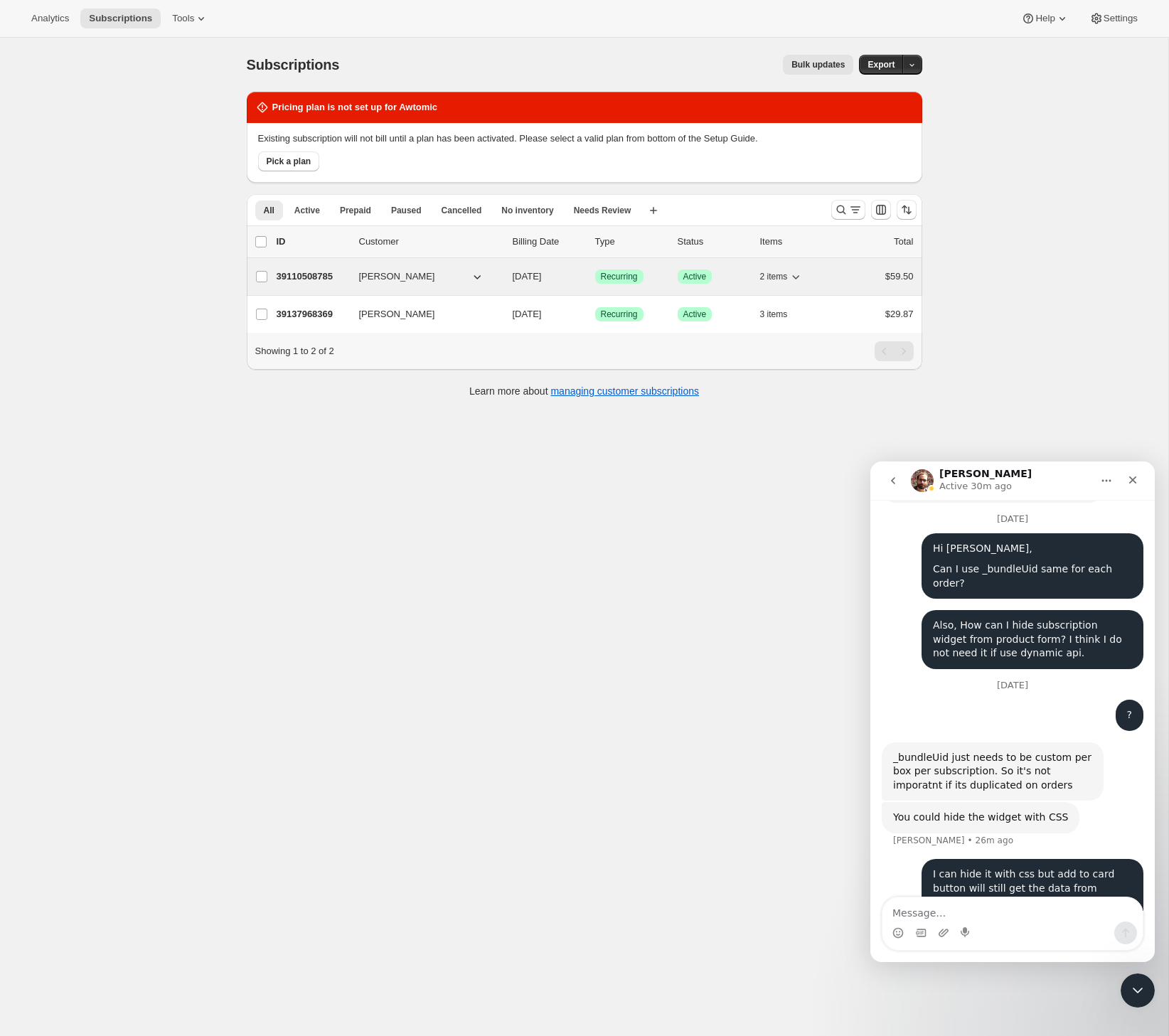
click at [327, 282] on p "39110508785" at bounding box center [311, 277] width 71 height 14
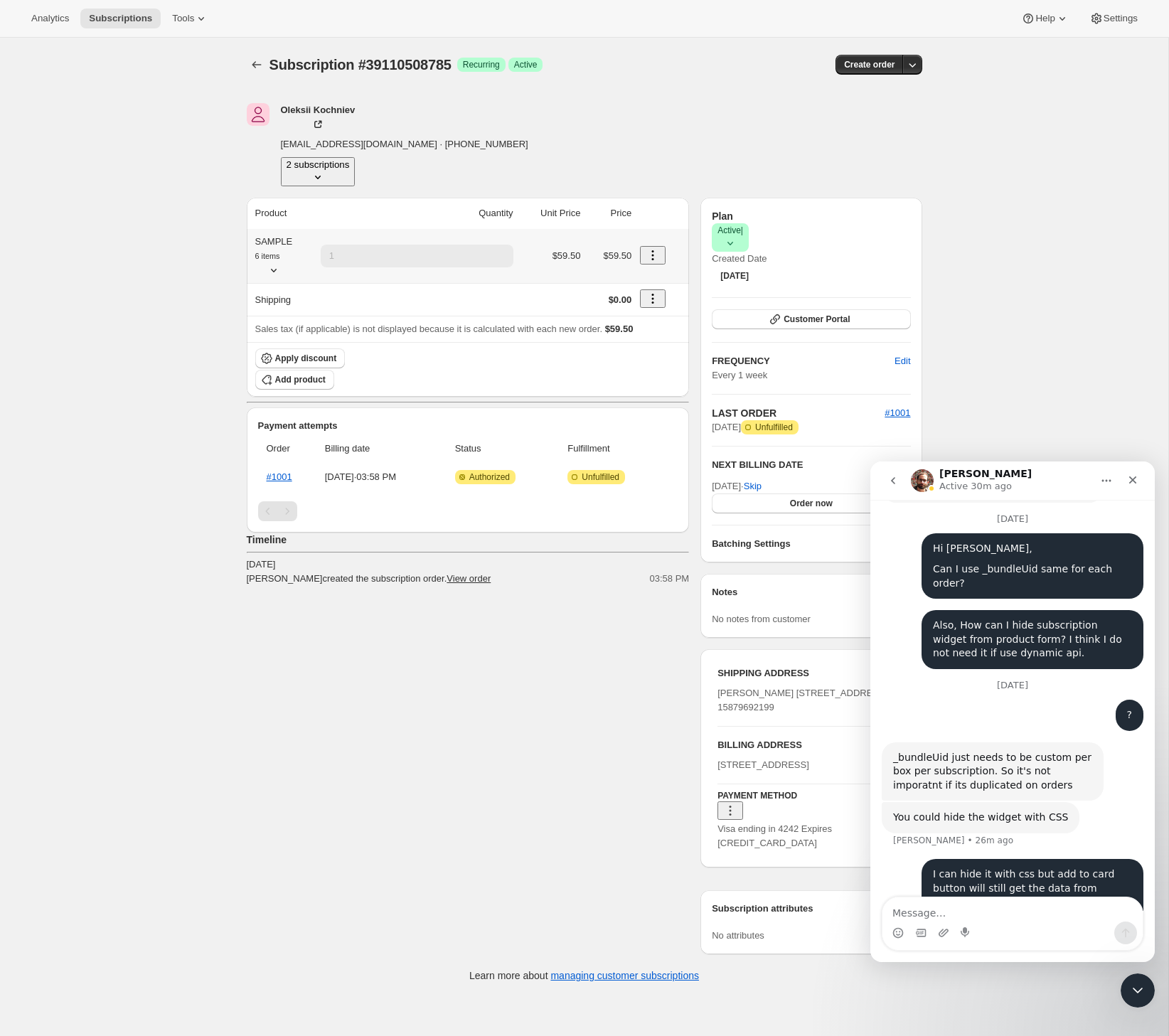
click at [281, 263] on icon at bounding box center [274, 270] width 14 height 14
click at [255, 59] on icon "Subscriptions" at bounding box center [257, 65] width 14 height 14
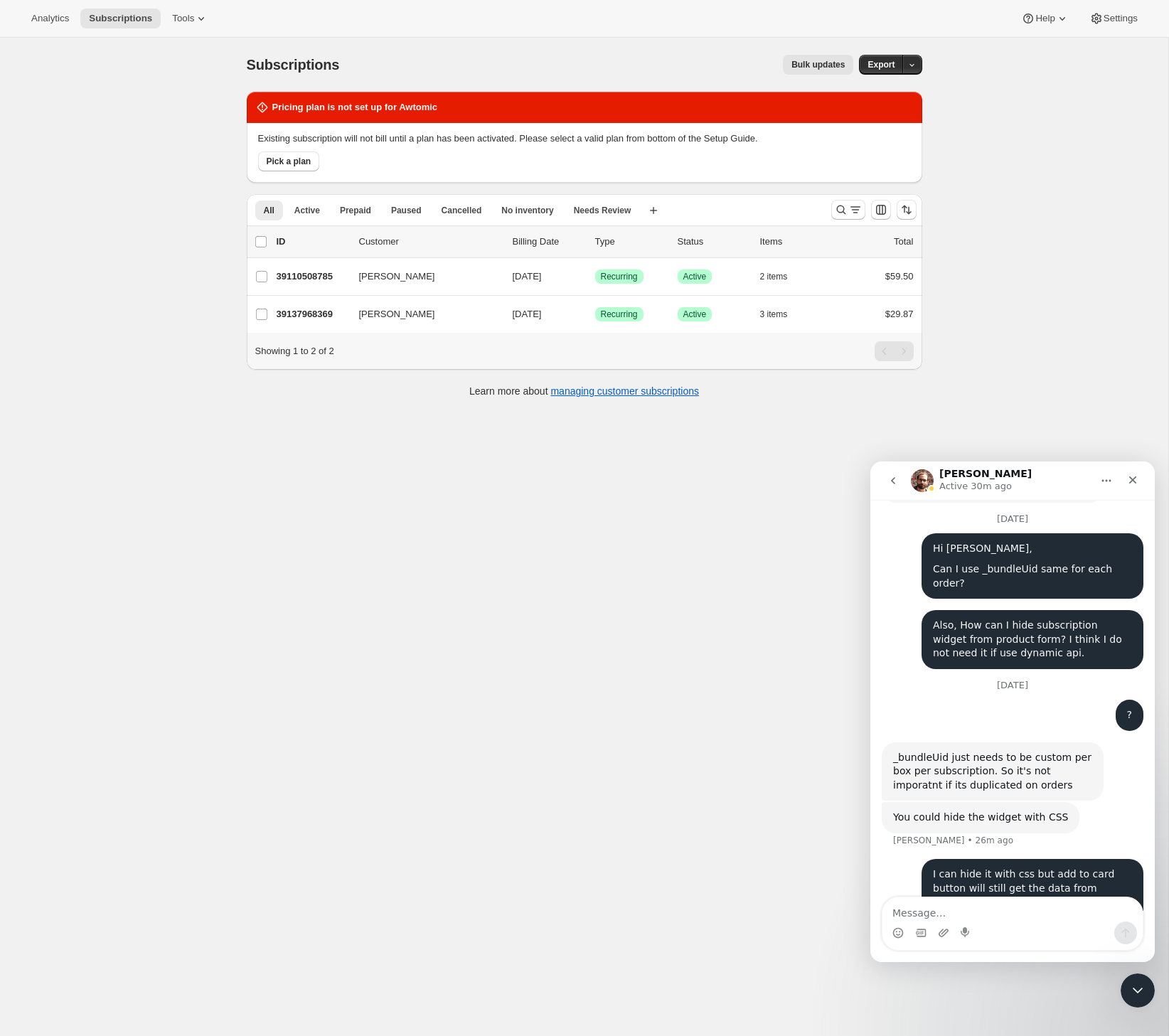
click at [474, 503] on div "Subscriptions. This page is ready Subscriptions Bulk updates More actions Bulk …" at bounding box center [584, 556] width 1168 height 1036
click at [967, 909] on textarea "Message…" at bounding box center [1013, 909] width 260 height 24
type textarea "O"
type textarea "I switched to one time purchase and hide with css."
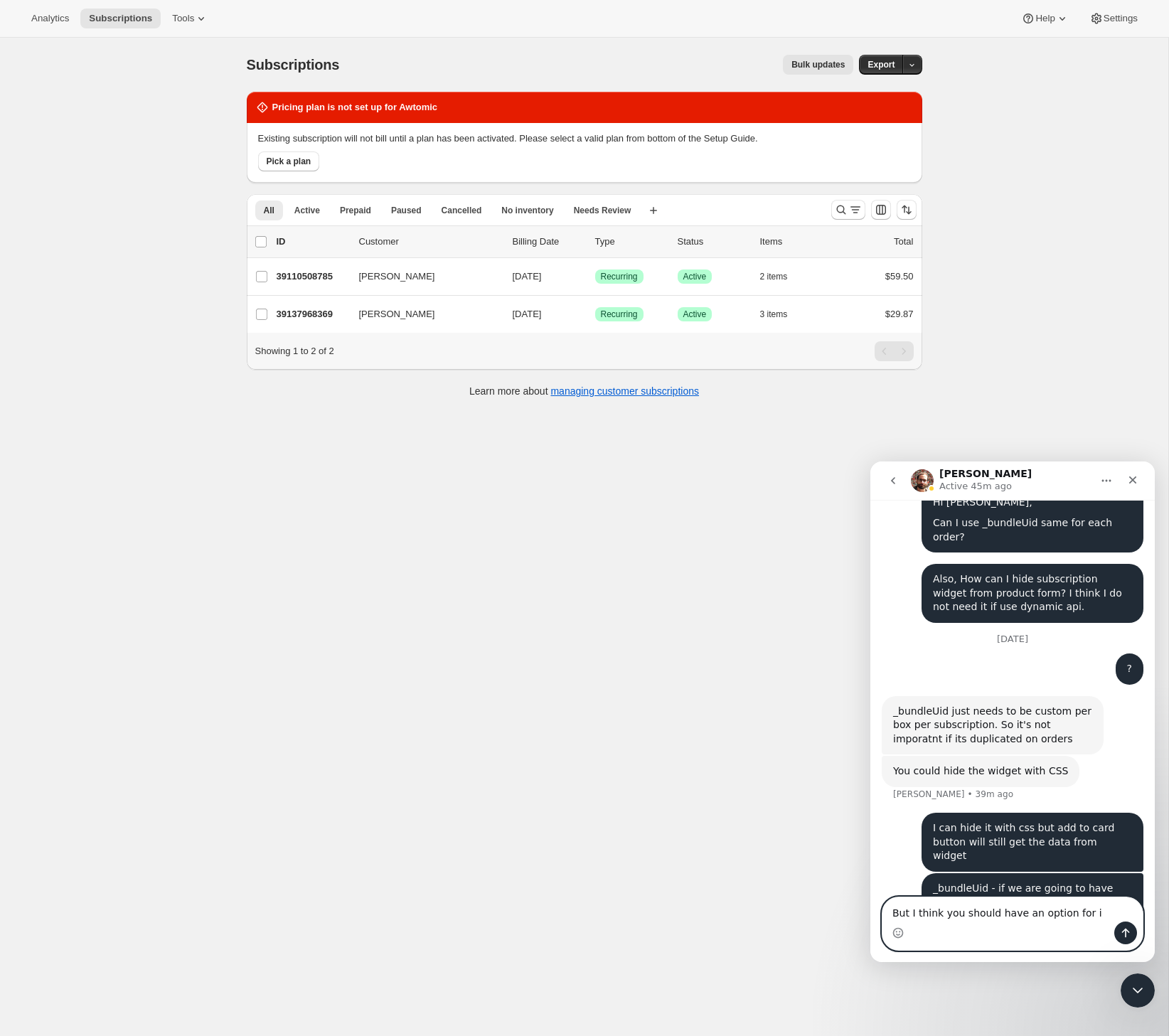
type textarea "But I think you should have an option for it"
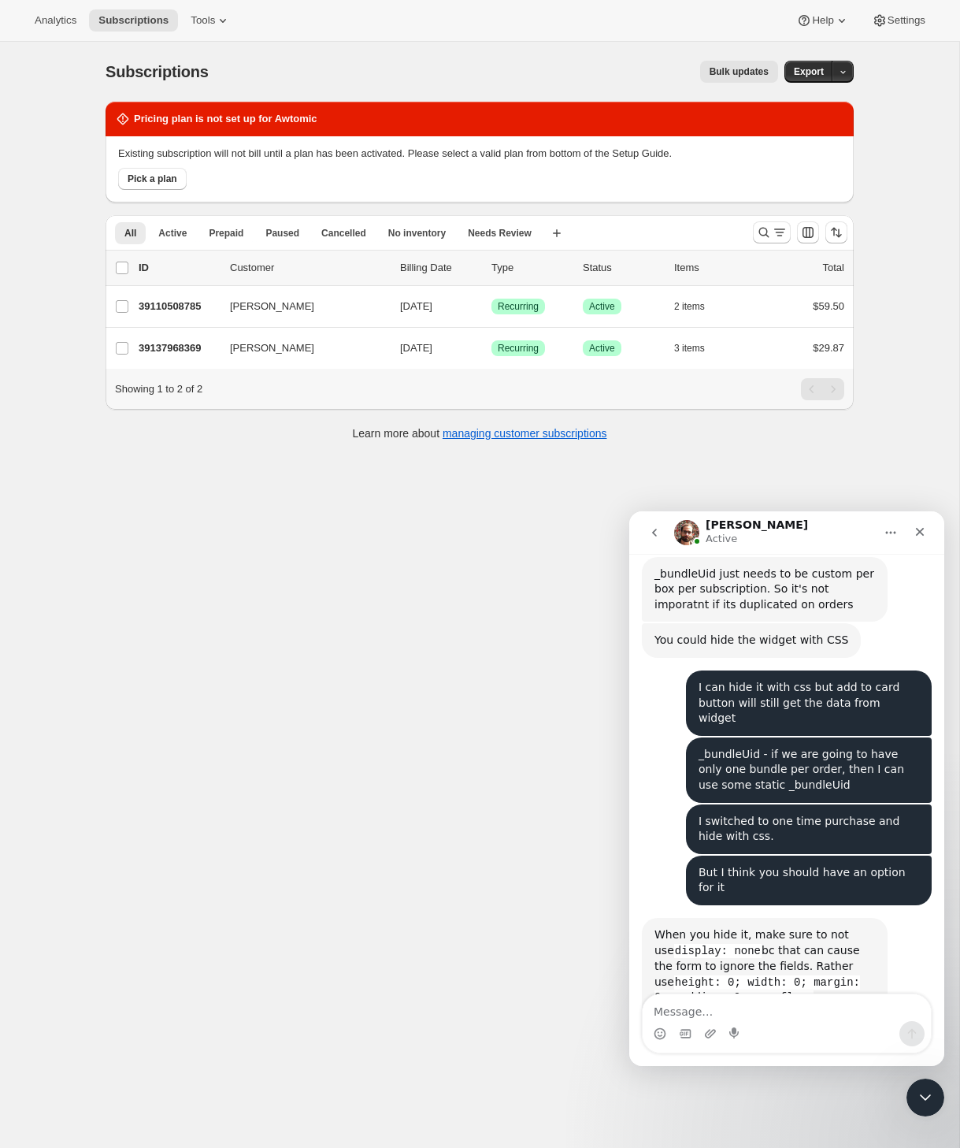
scroll to position [1190, 0]
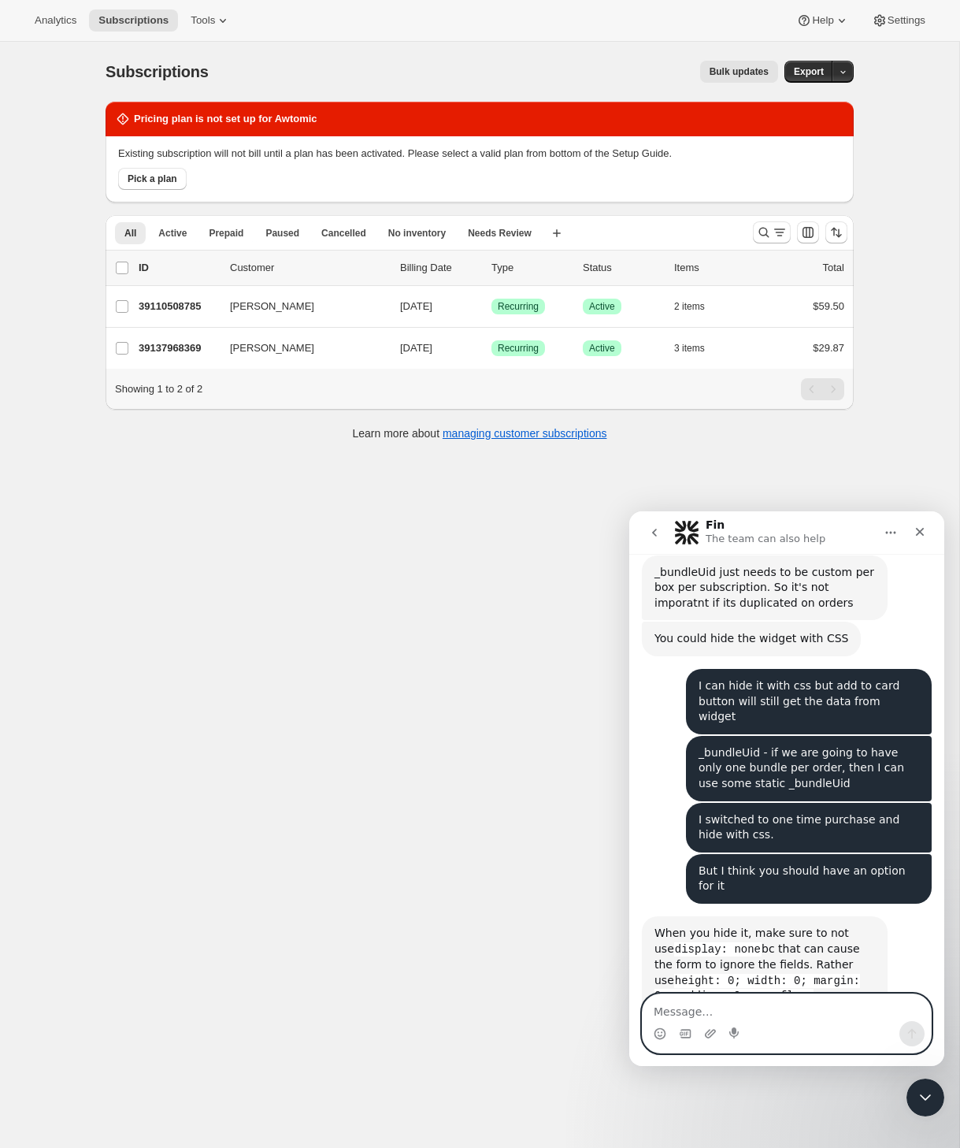
click at [773, 1018] on textarea "Message…" at bounding box center [787, 1007] width 288 height 27
